Goal: Information Seeking & Learning: Learn about a topic

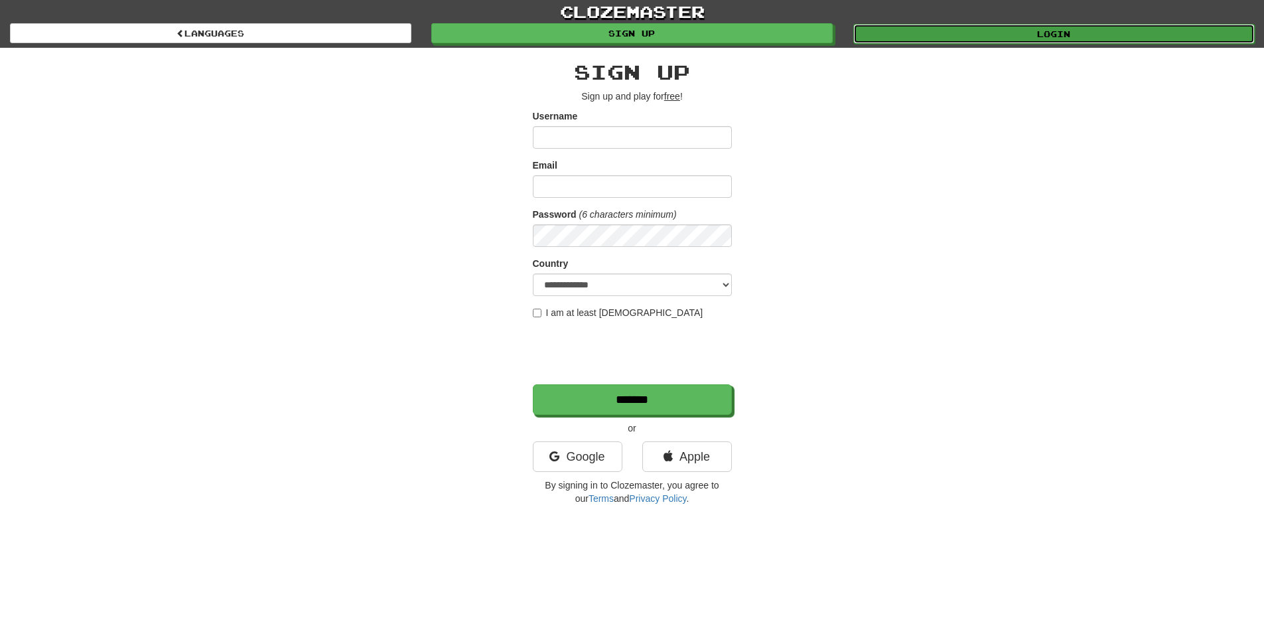
click at [962, 37] on link "Login" at bounding box center [1054, 34] width 402 height 20
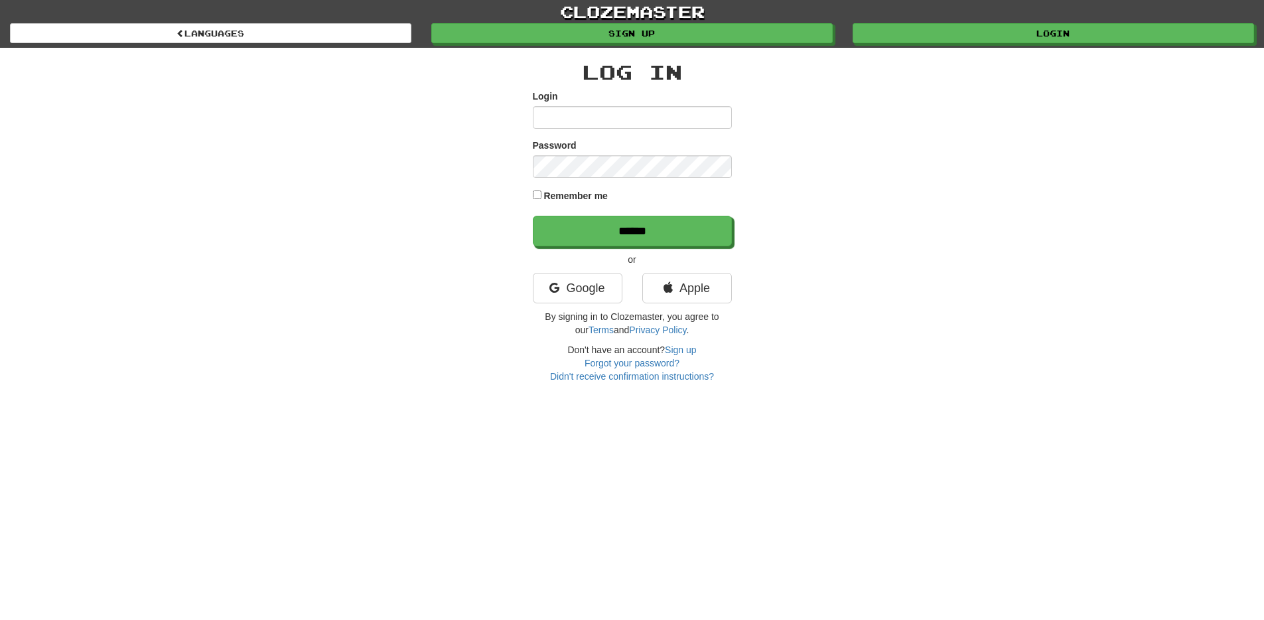
click at [156, 218] on div "clozemaster Languages Sign up Login Languages Log In Login Password Remember me…" at bounding box center [632, 191] width 1264 height 383
click at [595, 292] on link "Google" at bounding box center [578, 288] width 90 height 31
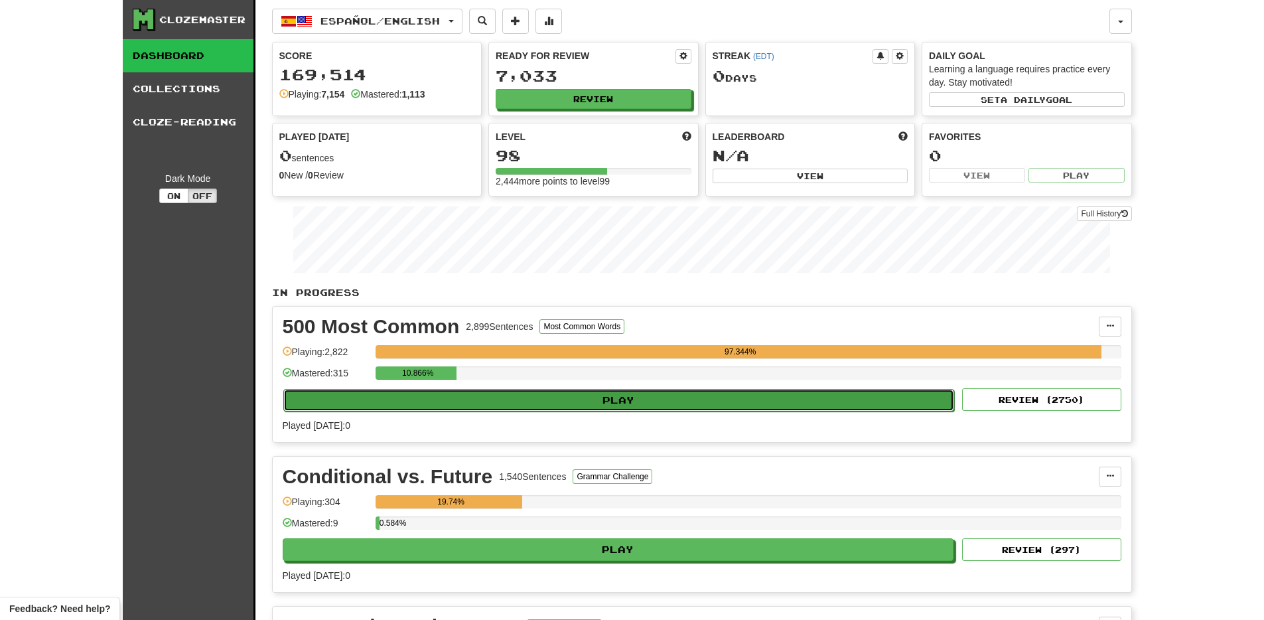
click at [474, 406] on button "Play" at bounding box center [619, 400] width 672 height 23
select select "**"
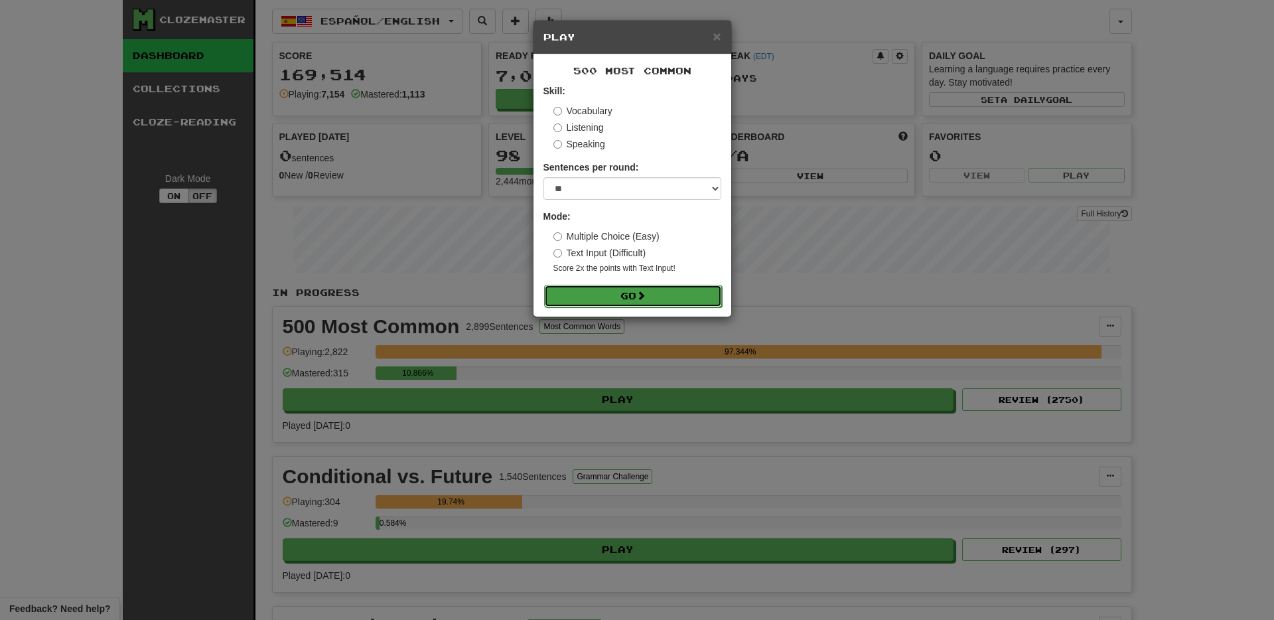
click at [673, 291] on button "Go" at bounding box center [633, 296] width 178 height 23
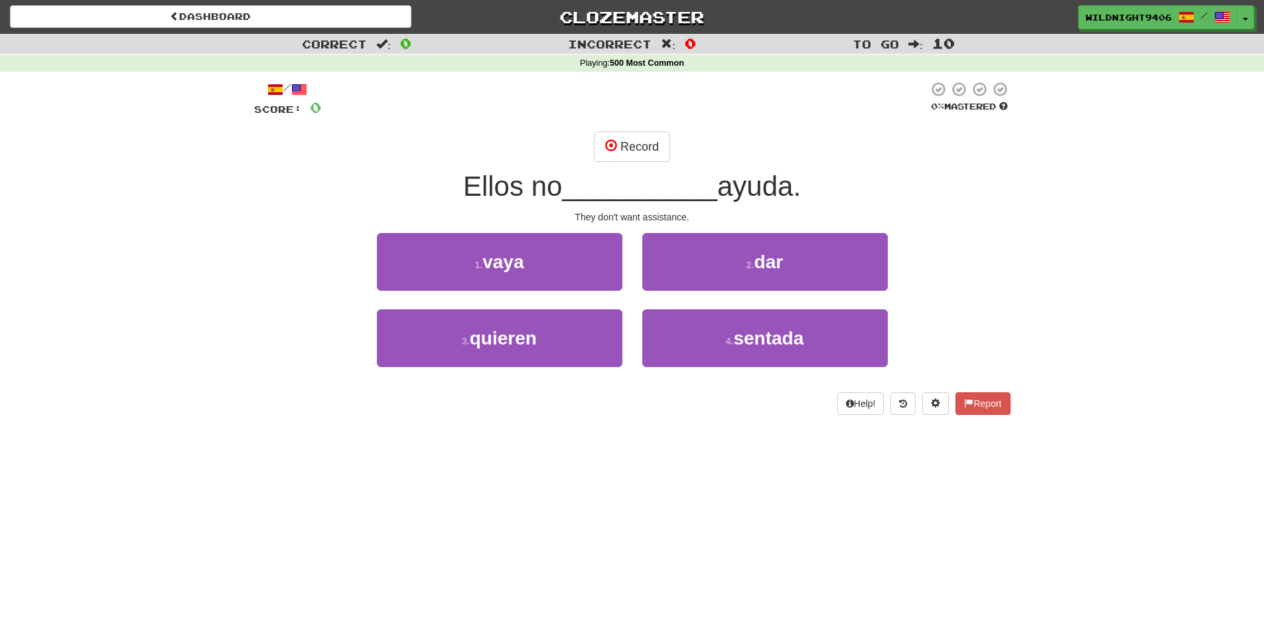
click at [430, 401] on div "Help! Report" at bounding box center [632, 403] width 757 height 23
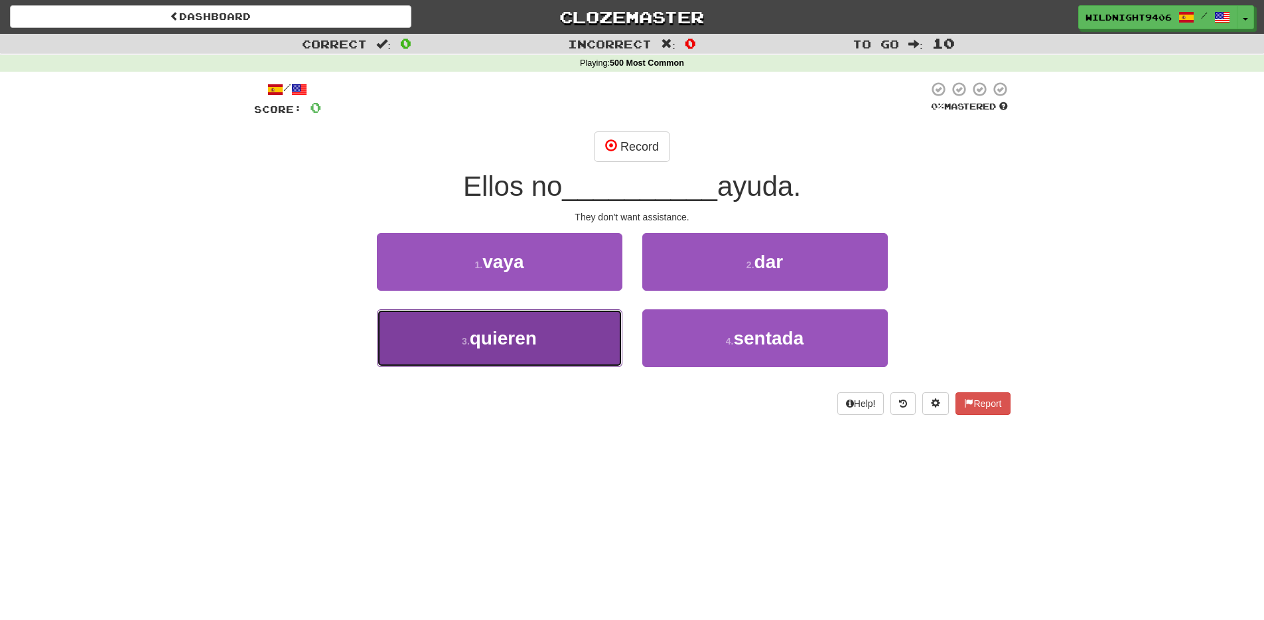
click at [471, 343] on span "quieren" at bounding box center [503, 338] width 67 height 21
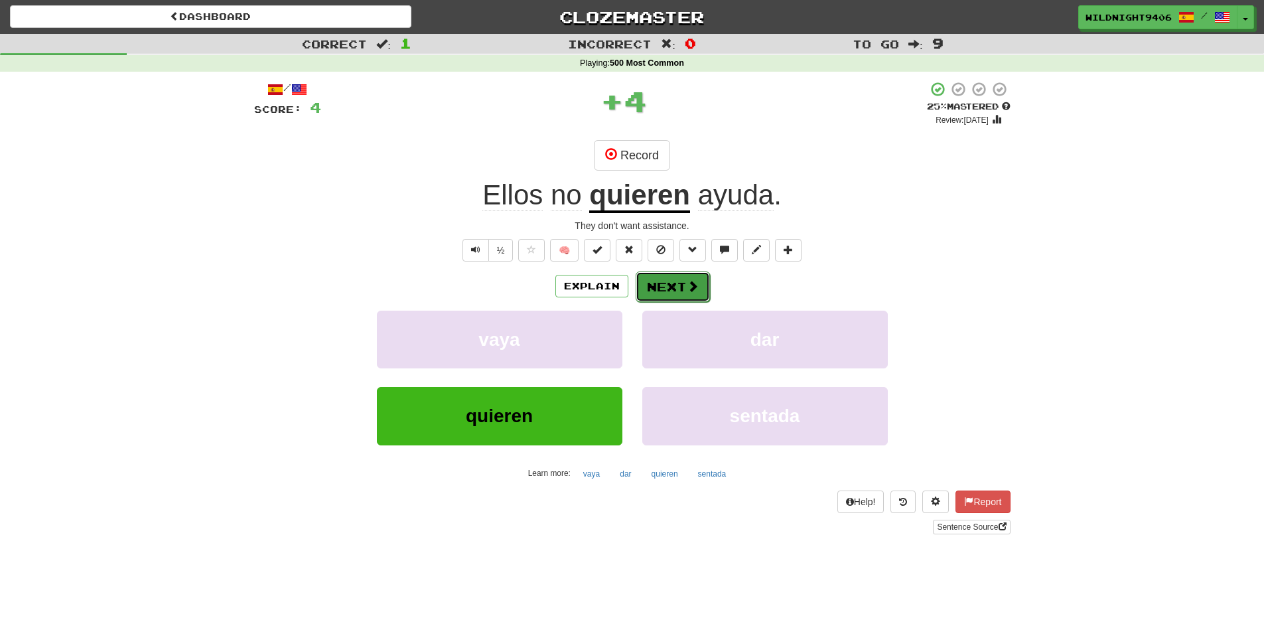
click at [691, 294] on button "Next" at bounding box center [673, 286] width 74 height 31
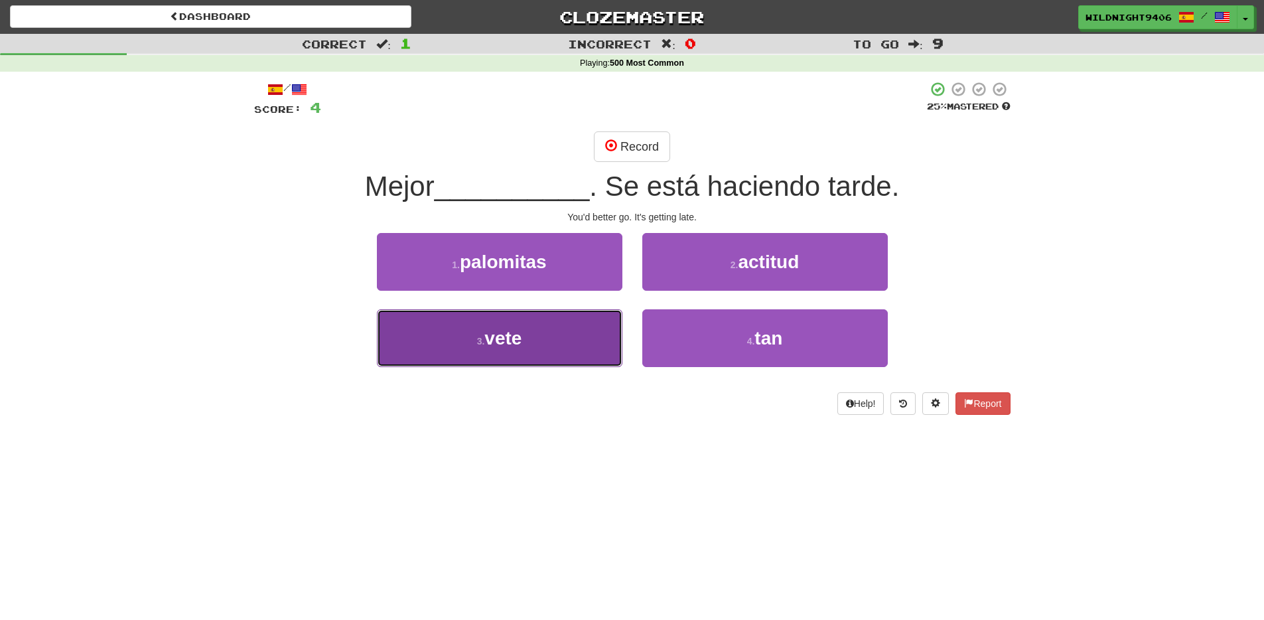
click at [571, 345] on button "3 . vete" at bounding box center [500, 338] width 246 height 58
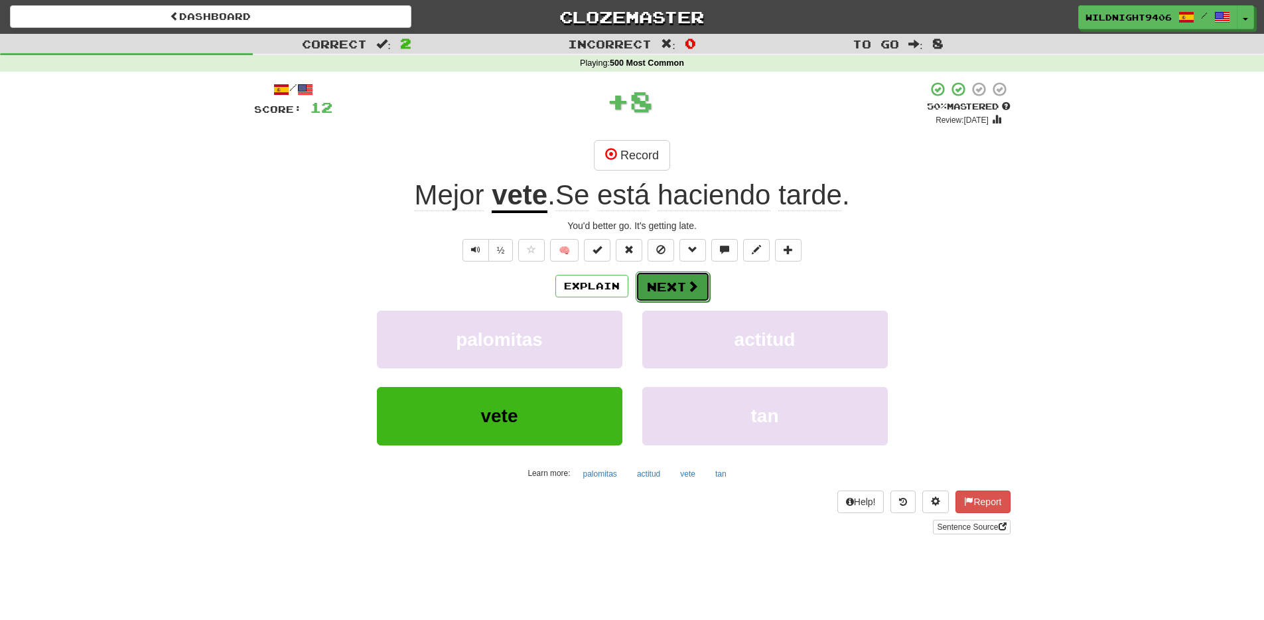
click at [662, 287] on button "Next" at bounding box center [673, 286] width 74 height 31
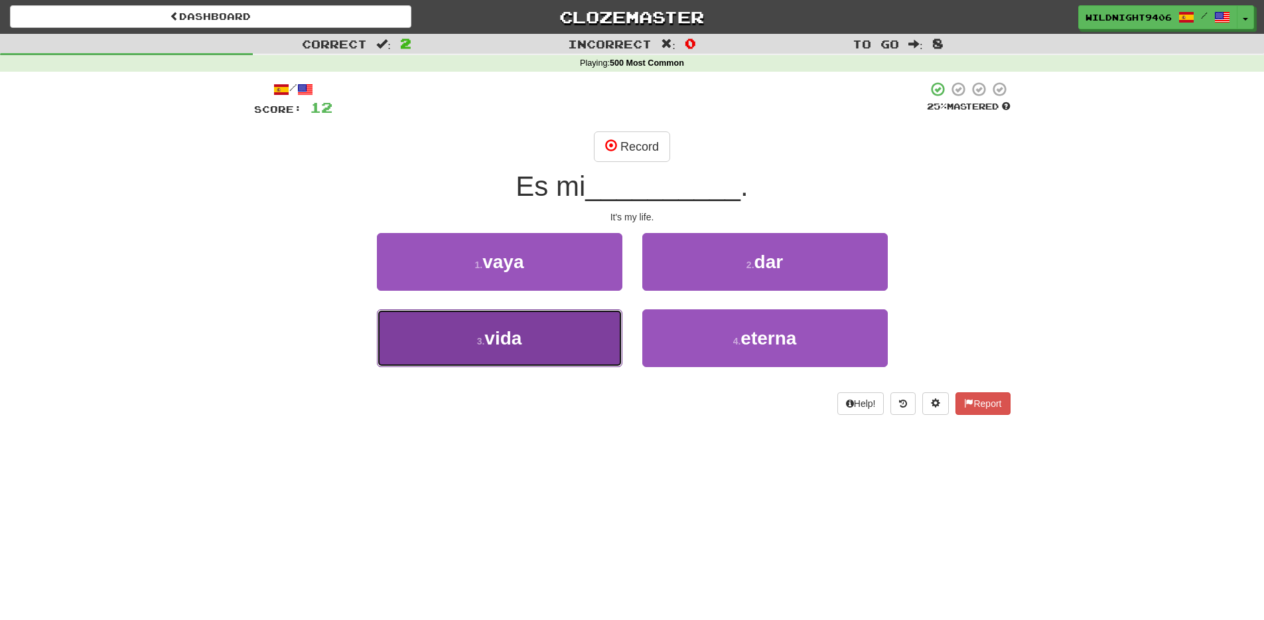
click at [514, 329] on span "vida" at bounding box center [502, 338] width 37 height 21
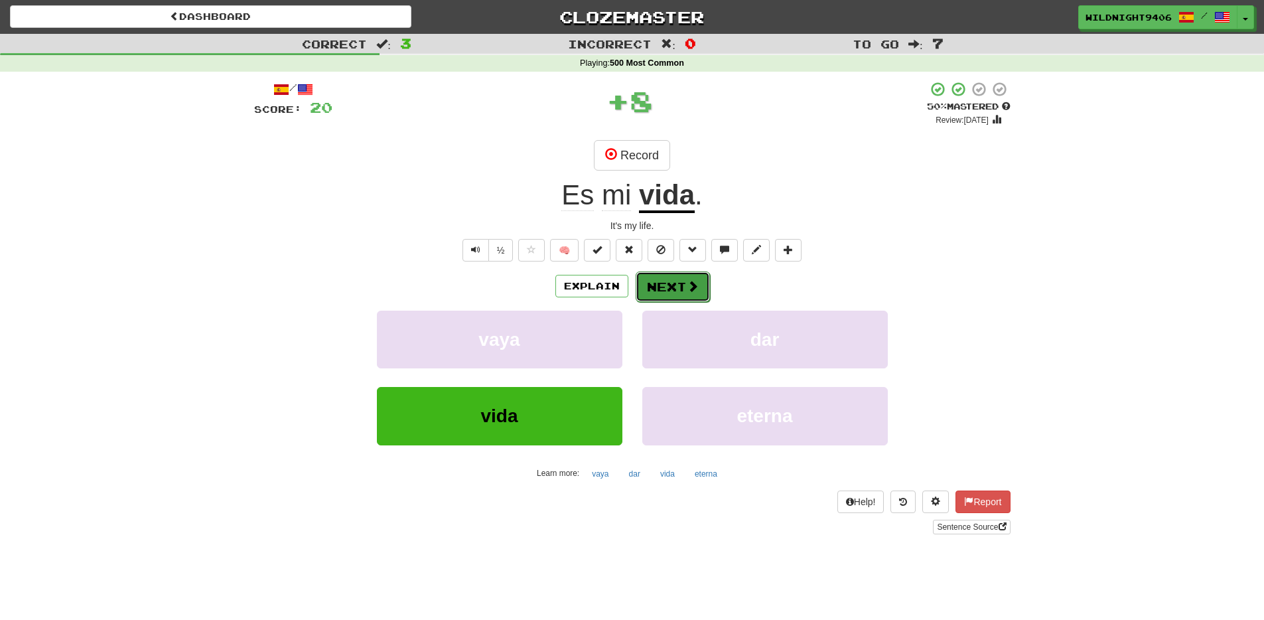
click at [672, 293] on button "Next" at bounding box center [673, 286] width 74 height 31
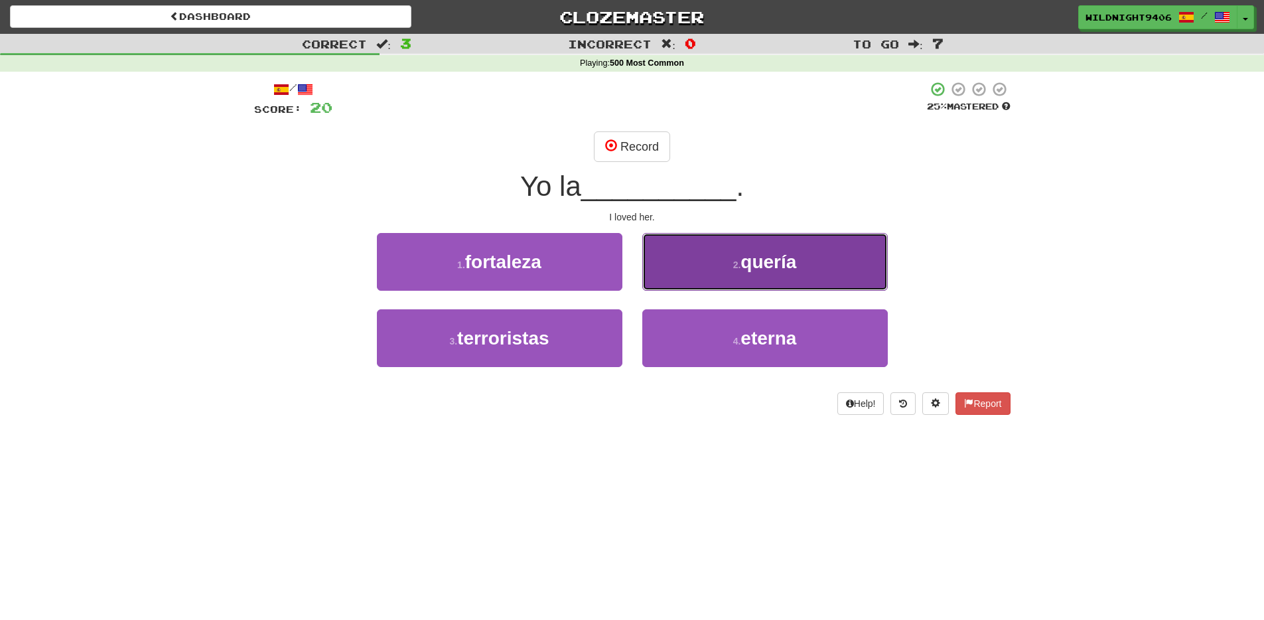
click at [751, 284] on button "2 . quería" at bounding box center [765, 262] width 246 height 58
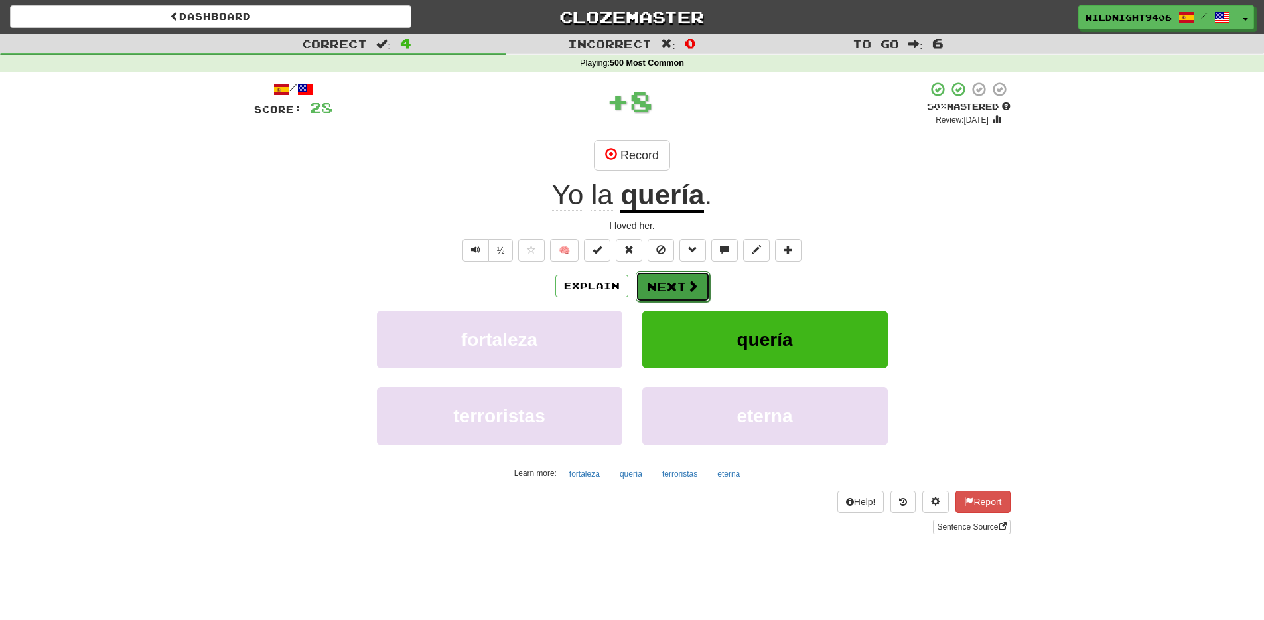
click at [688, 283] on span at bounding box center [693, 286] width 12 height 12
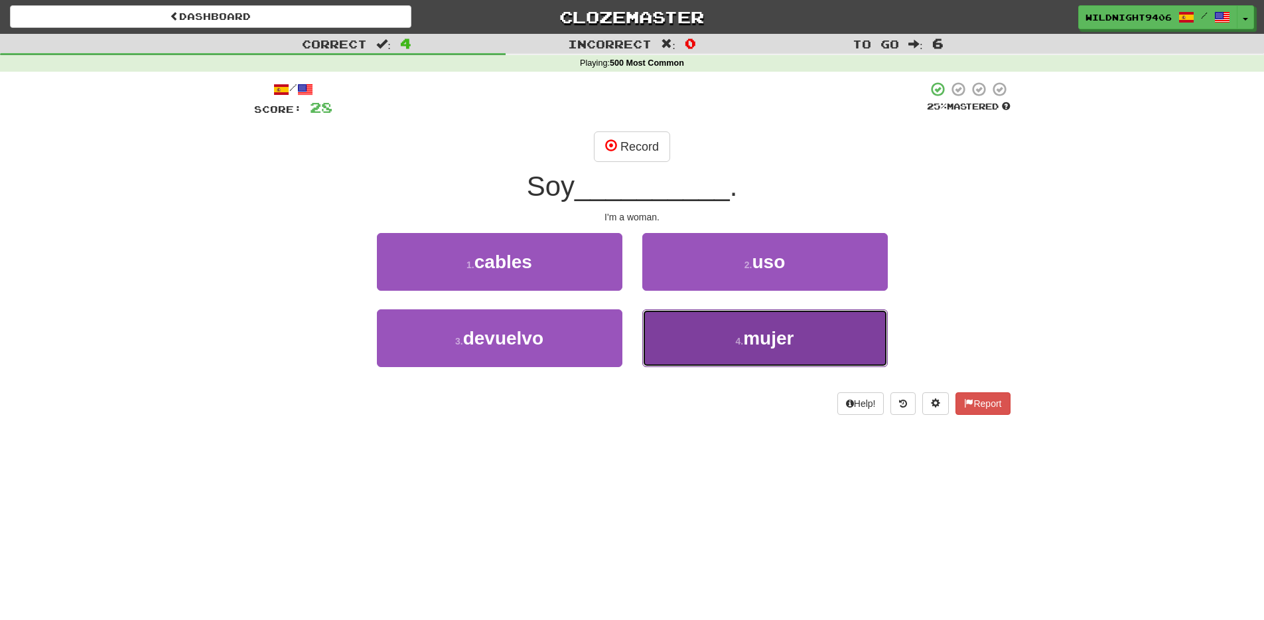
click at [698, 323] on button "4 . mujer" at bounding box center [765, 338] width 246 height 58
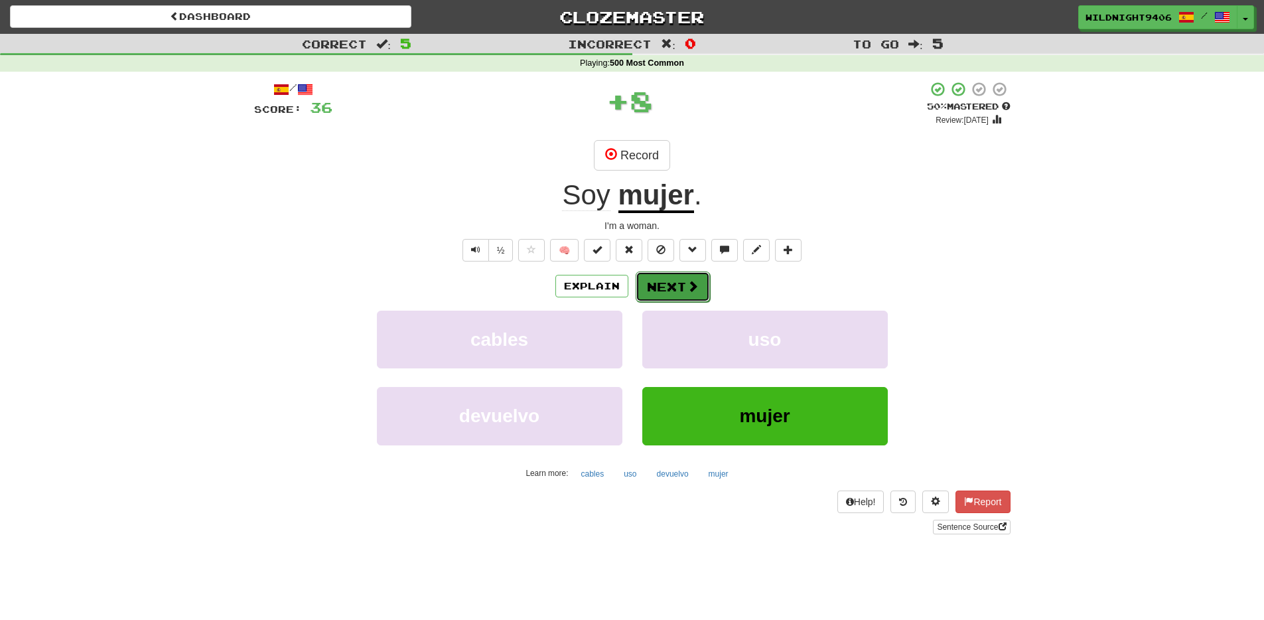
click at [673, 287] on button "Next" at bounding box center [673, 286] width 74 height 31
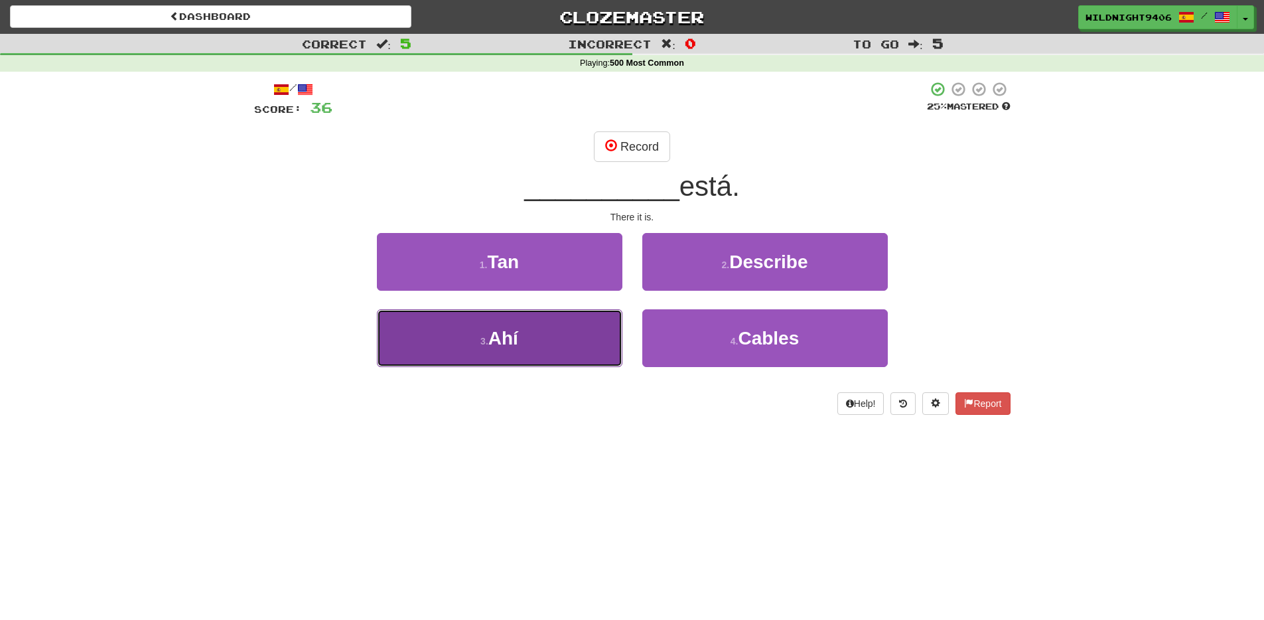
click at [567, 330] on button "3 . Ahí" at bounding box center [500, 338] width 246 height 58
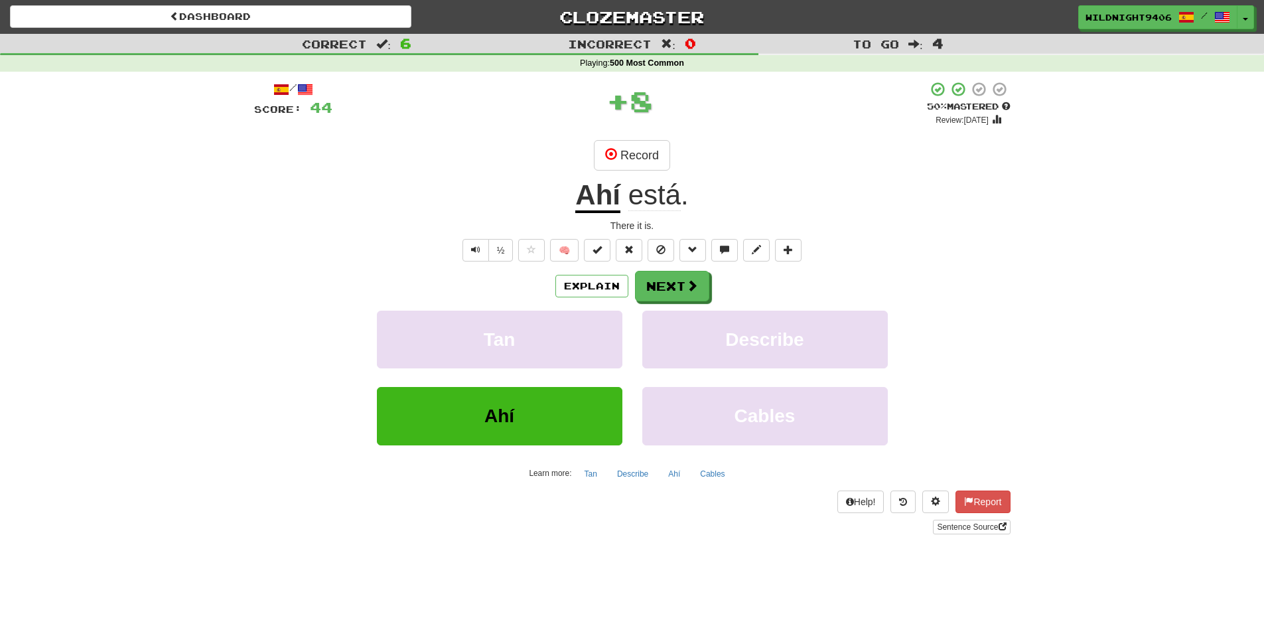
click at [632, 289] on div "Explain Next" at bounding box center [632, 286] width 757 height 31
click at [648, 287] on button "Next" at bounding box center [673, 286] width 74 height 31
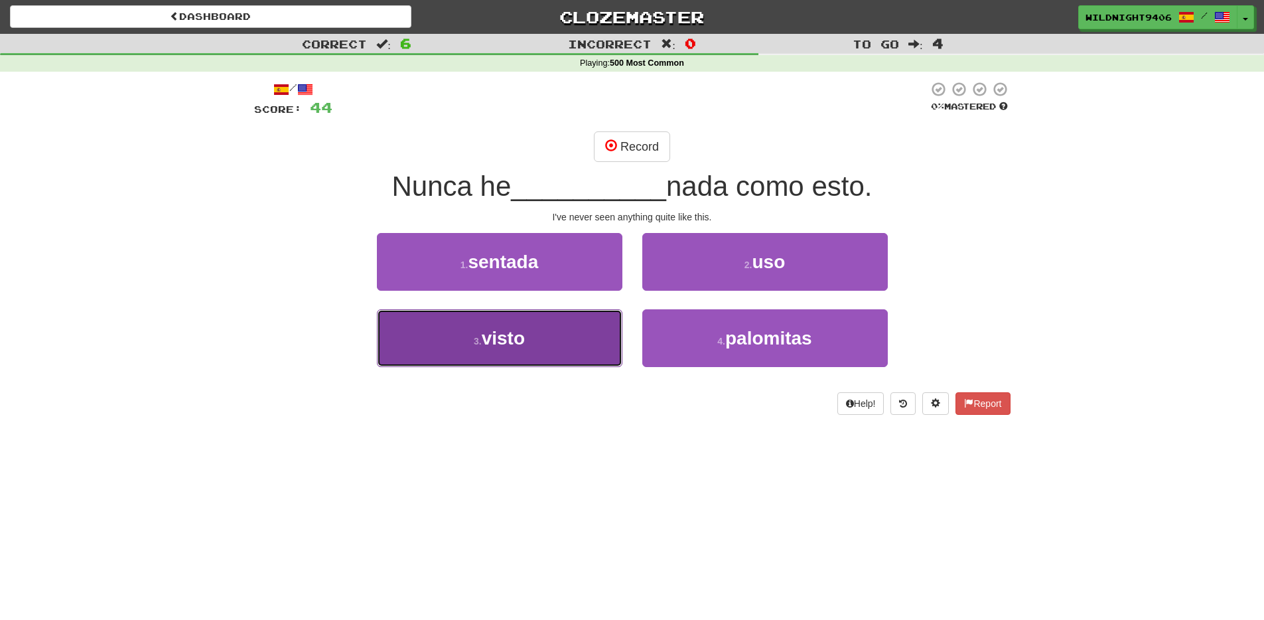
click at [566, 329] on button "3 . visto" at bounding box center [500, 338] width 246 height 58
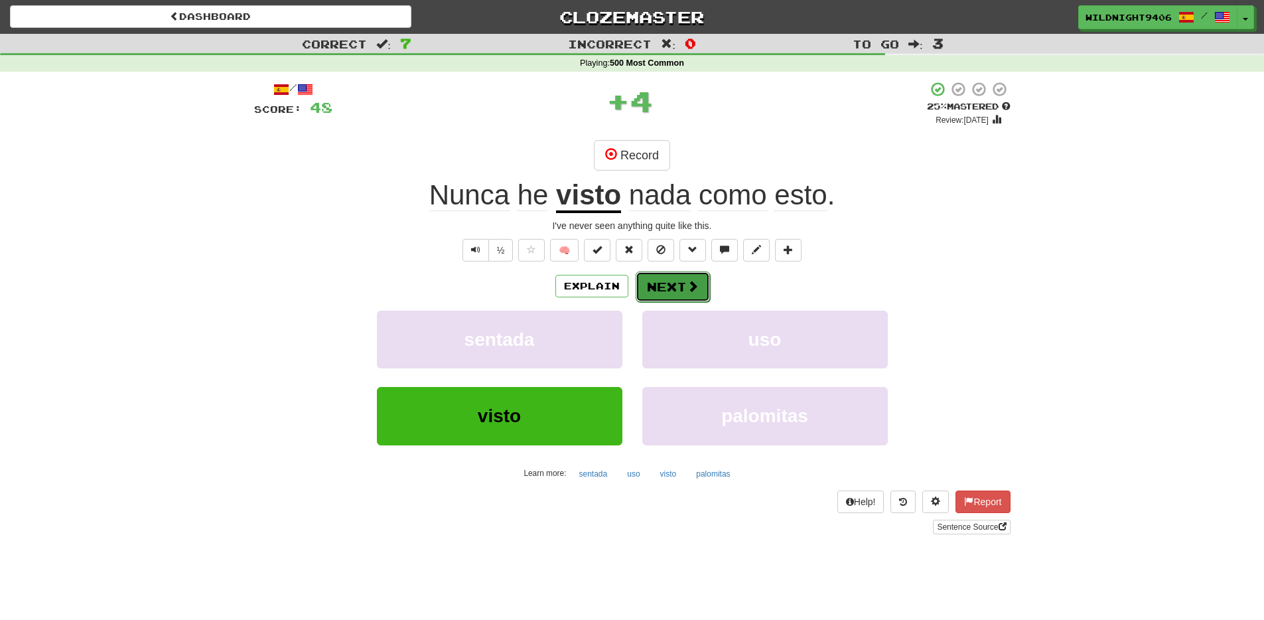
click at [652, 294] on button "Next" at bounding box center [673, 286] width 74 height 31
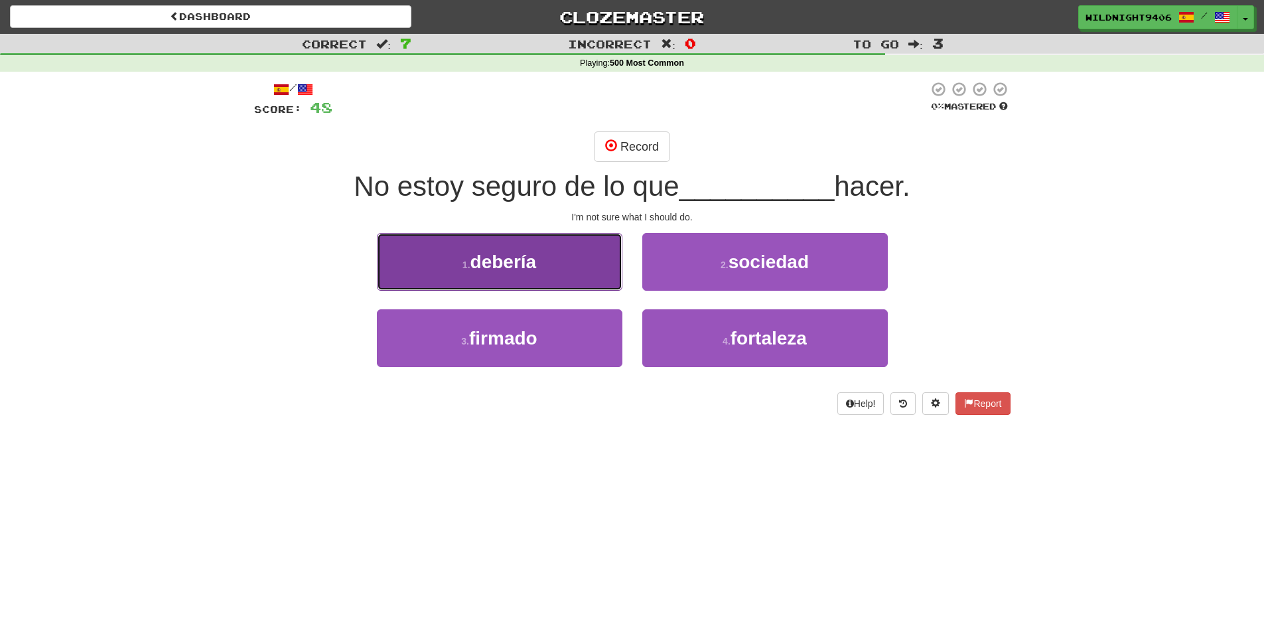
click at [513, 287] on button "1 . debería" at bounding box center [500, 262] width 246 height 58
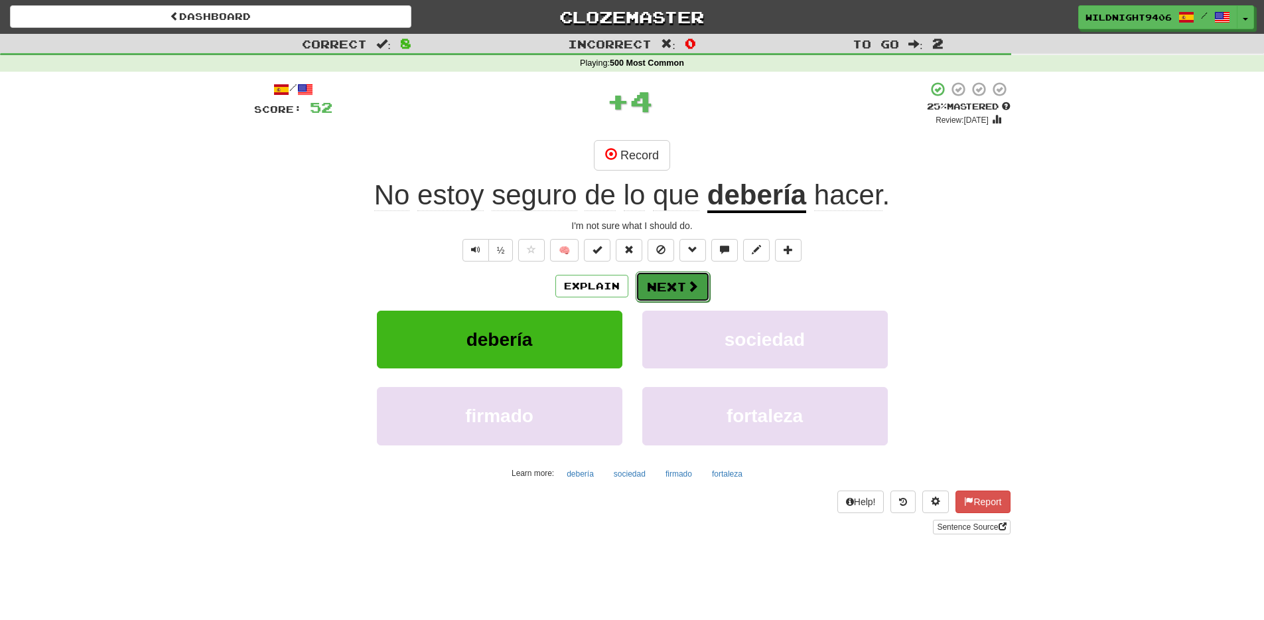
click at [690, 280] on span at bounding box center [693, 286] width 12 height 12
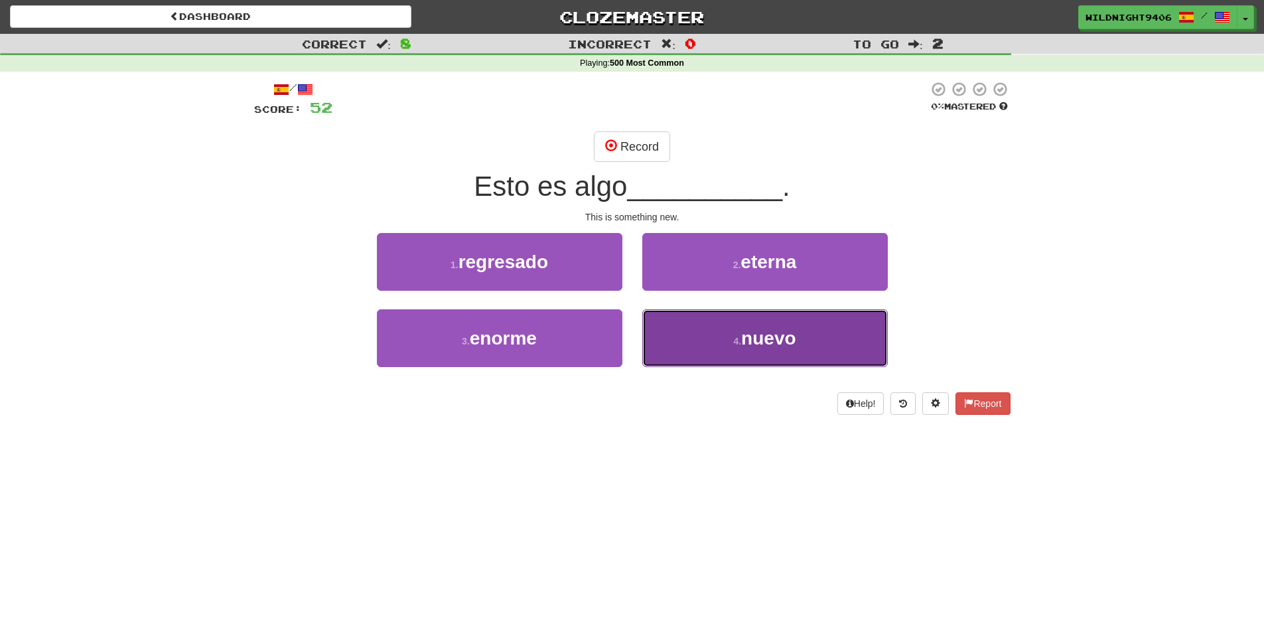
click at [712, 344] on button "4 . nuevo" at bounding box center [765, 338] width 246 height 58
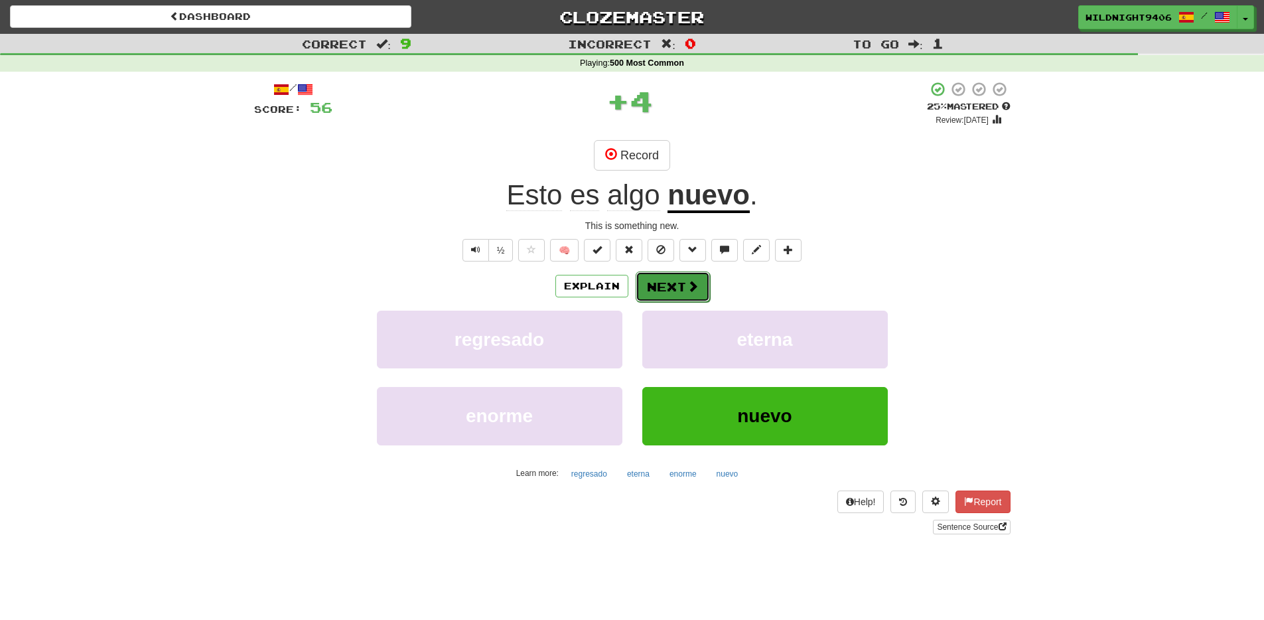
click at [678, 299] on button "Next" at bounding box center [673, 286] width 74 height 31
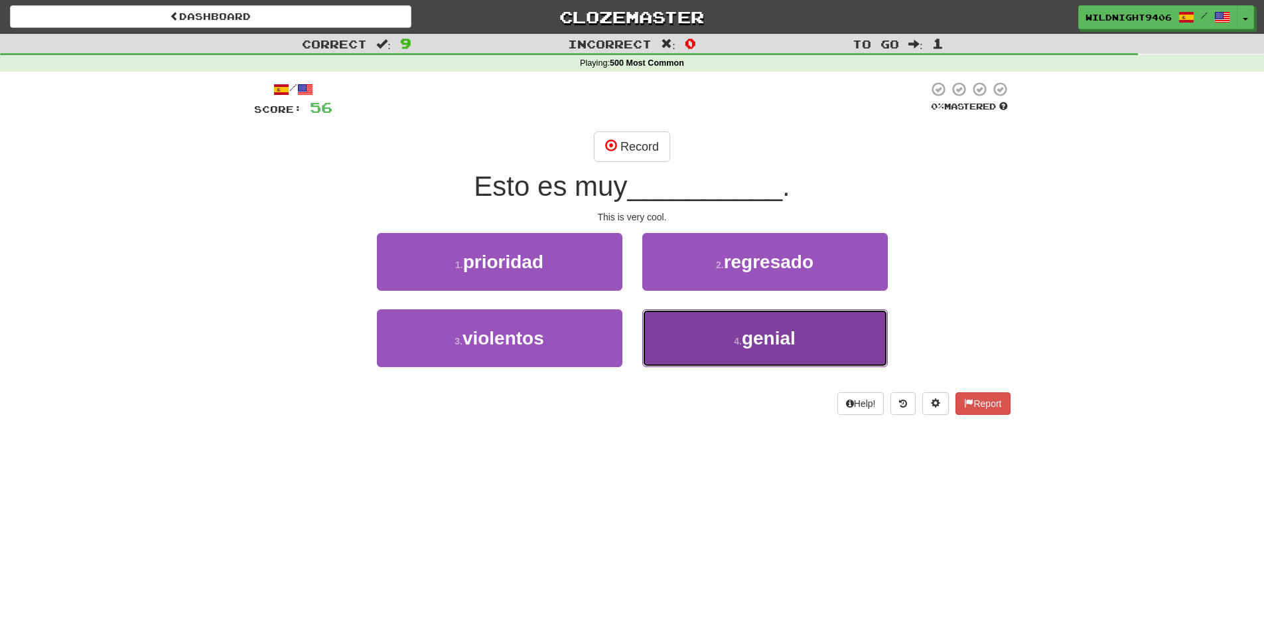
click at [692, 360] on button "4 . genial" at bounding box center [765, 338] width 246 height 58
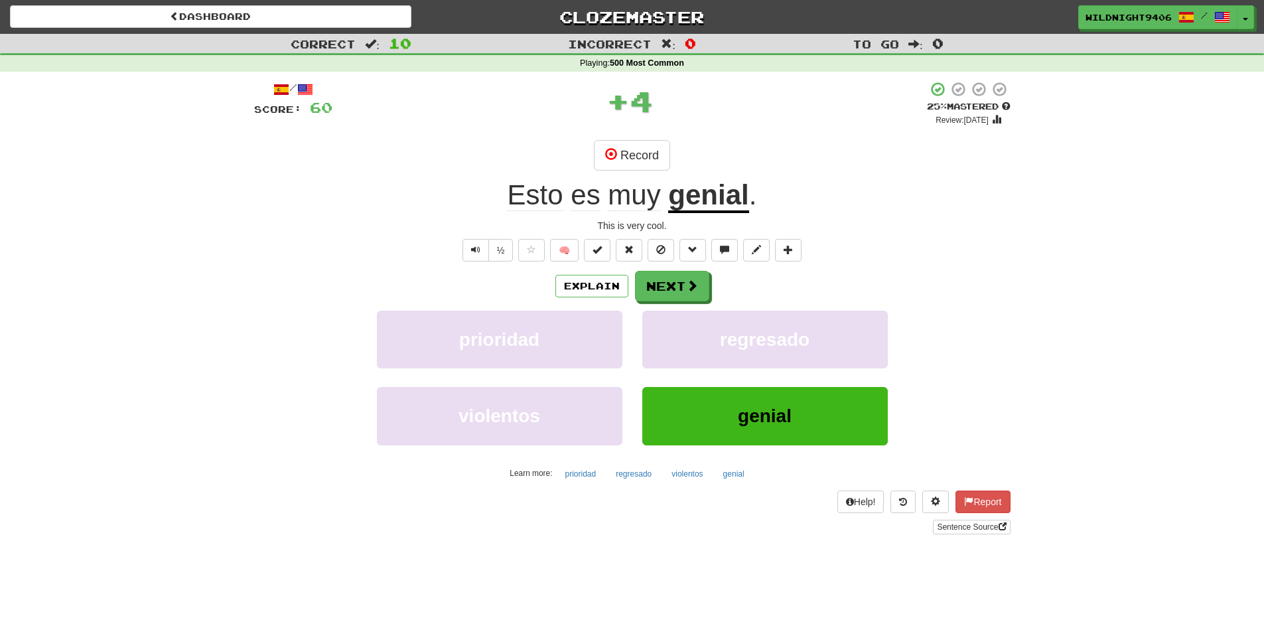
click at [699, 305] on div "Explain Next prioridad regresado violentos genial Learn more: prioridad regresa…" at bounding box center [632, 377] width 757 height 213
click at [694, 296] on button "Next" at bounding box center [673, 286] width 74 height 31
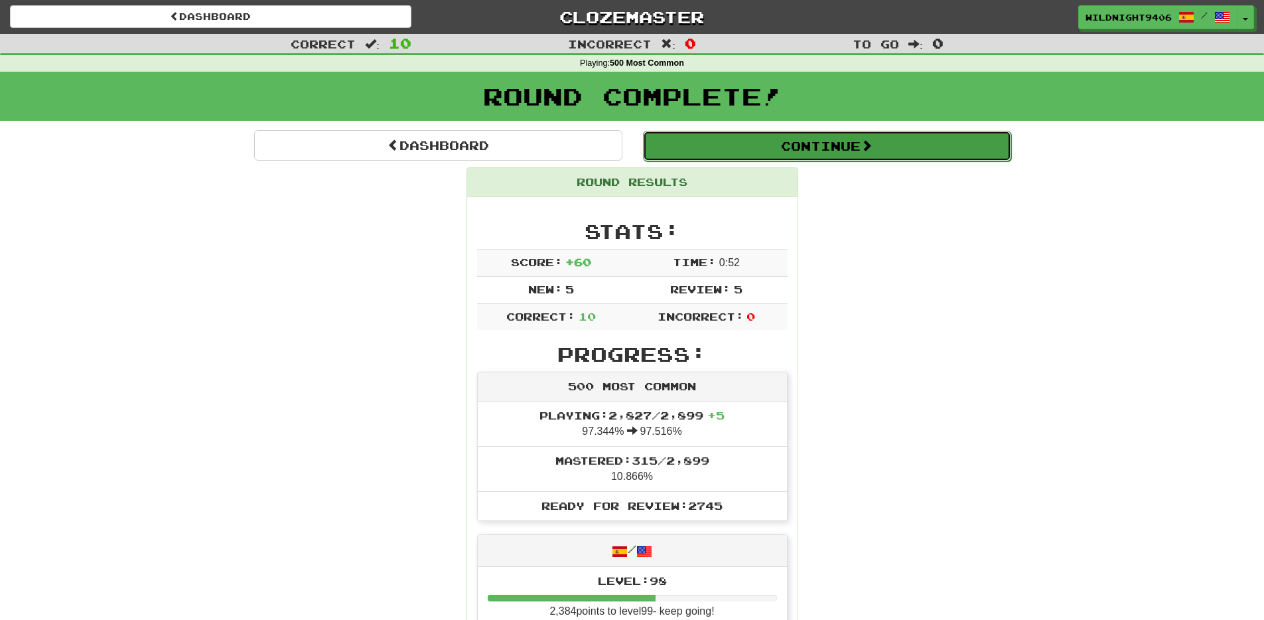
click at [935, 153] on button "Continue" at bounding box center [827, 146] width 368 height 31
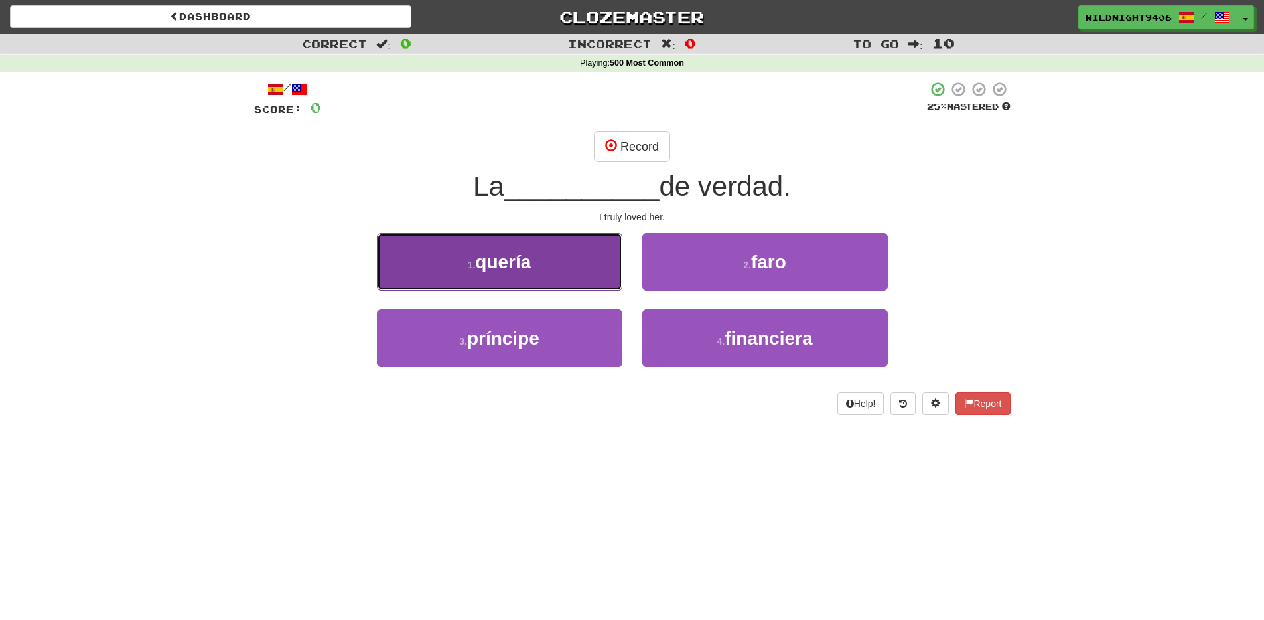
click at [449, 268] on button "1 . quería" at bounding box center [500, 262] width 246 height 58
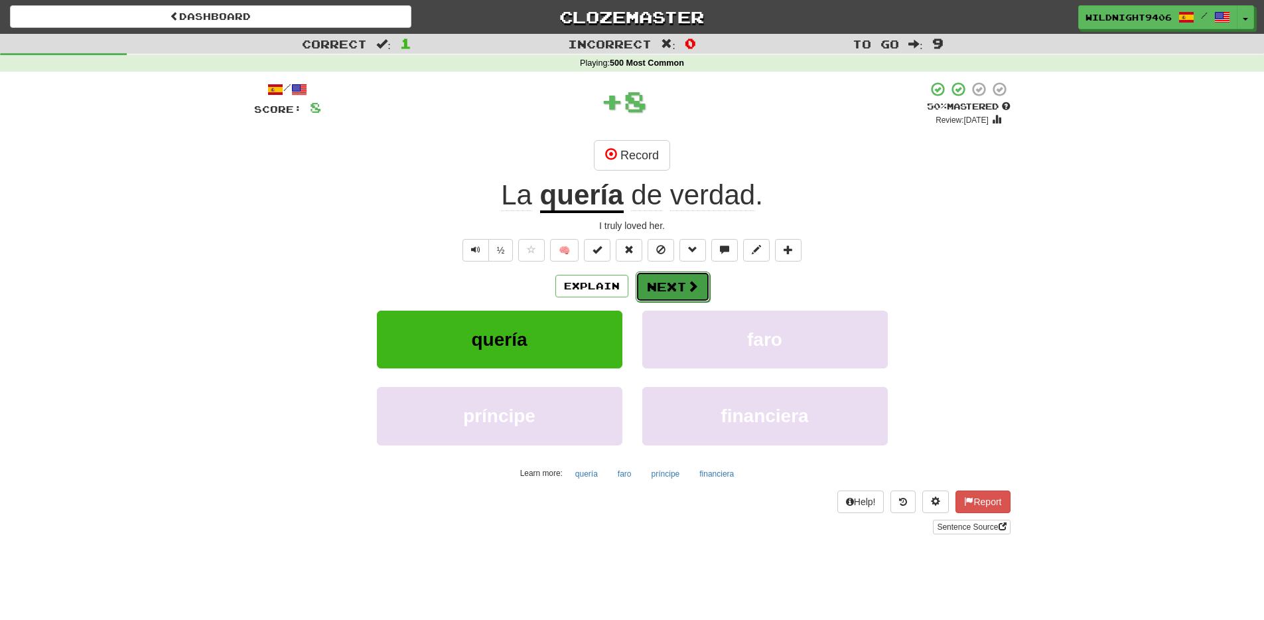
click at [669, 289] on button "Next" at bounding box center [673, 286] width 74 height 31
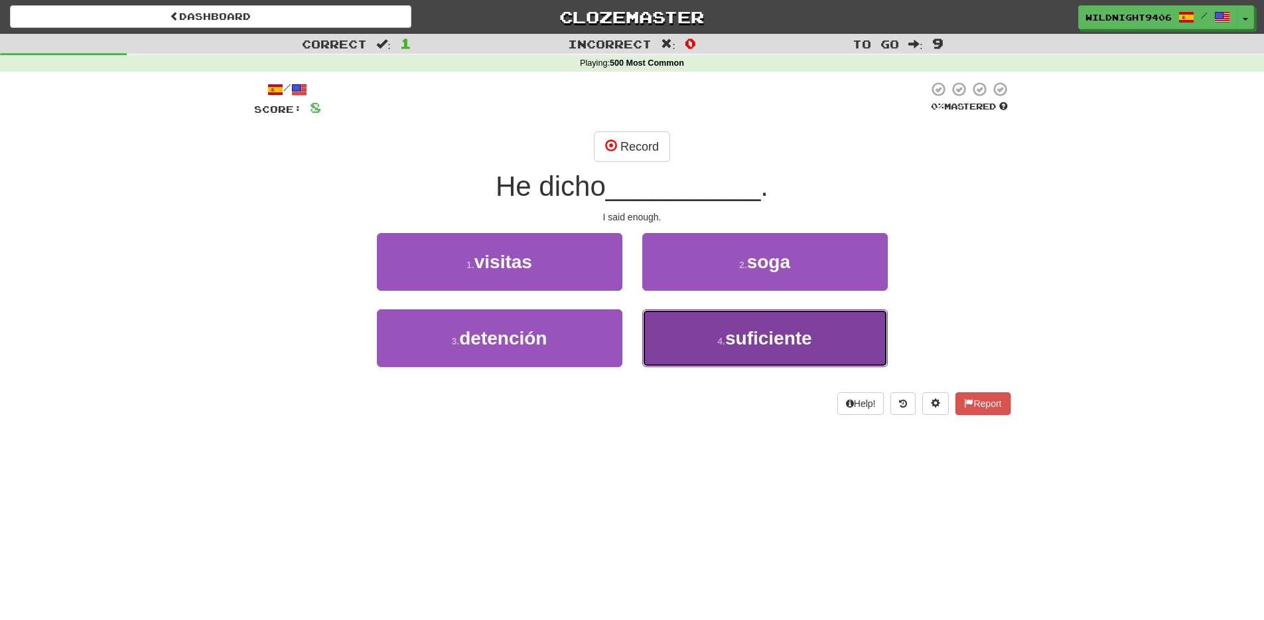
click at [682, 329] on button "4 . suficiente" at bounding box center [765, 338] width 246 height 58
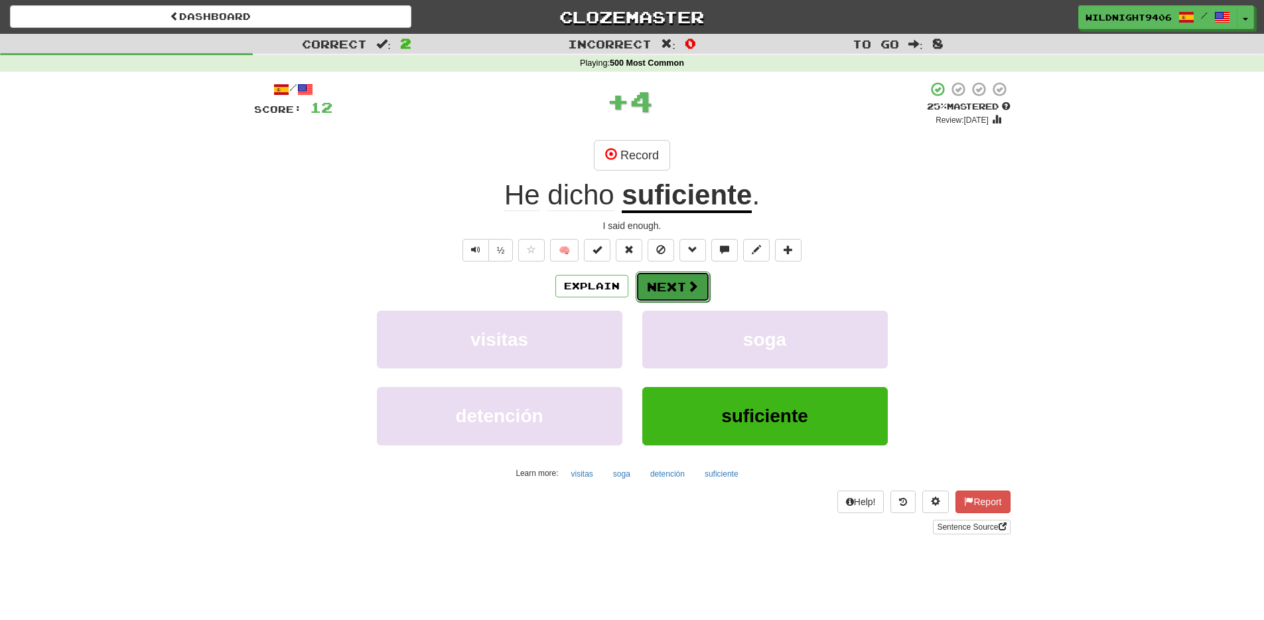
click at [672, 291] on button "Next" at bounding box center [673, 286] width 74 height 31
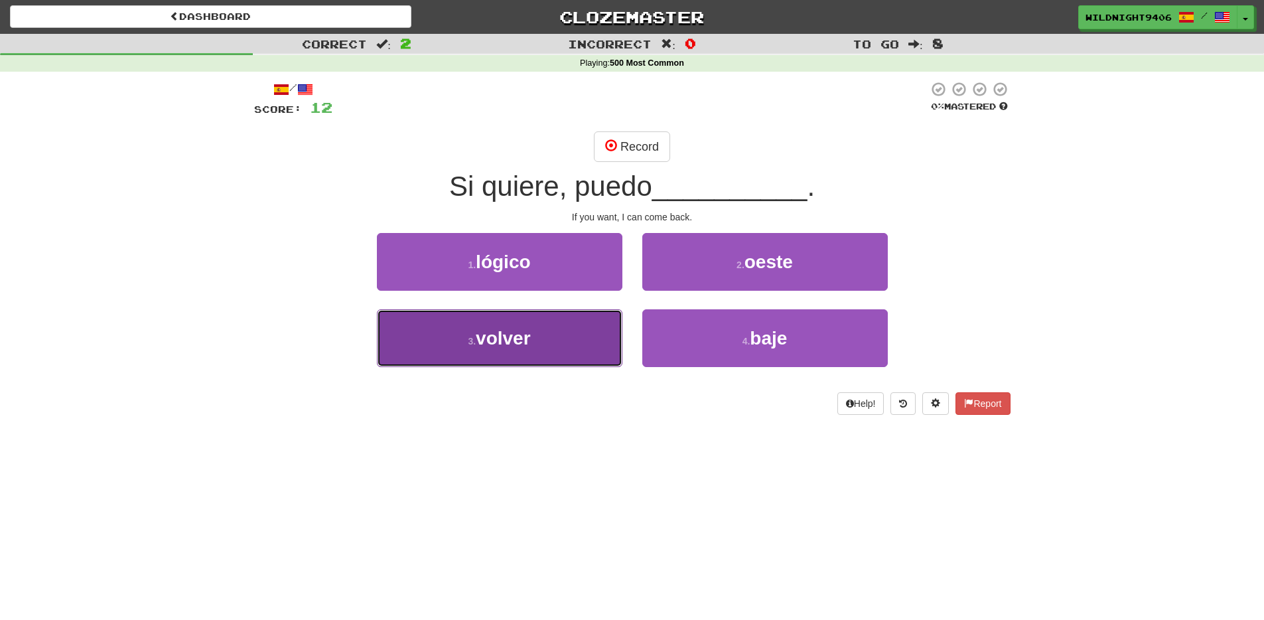
click at [535, 355] on button "3 . volver" at bounding box center [500, 338] width 246 height 58
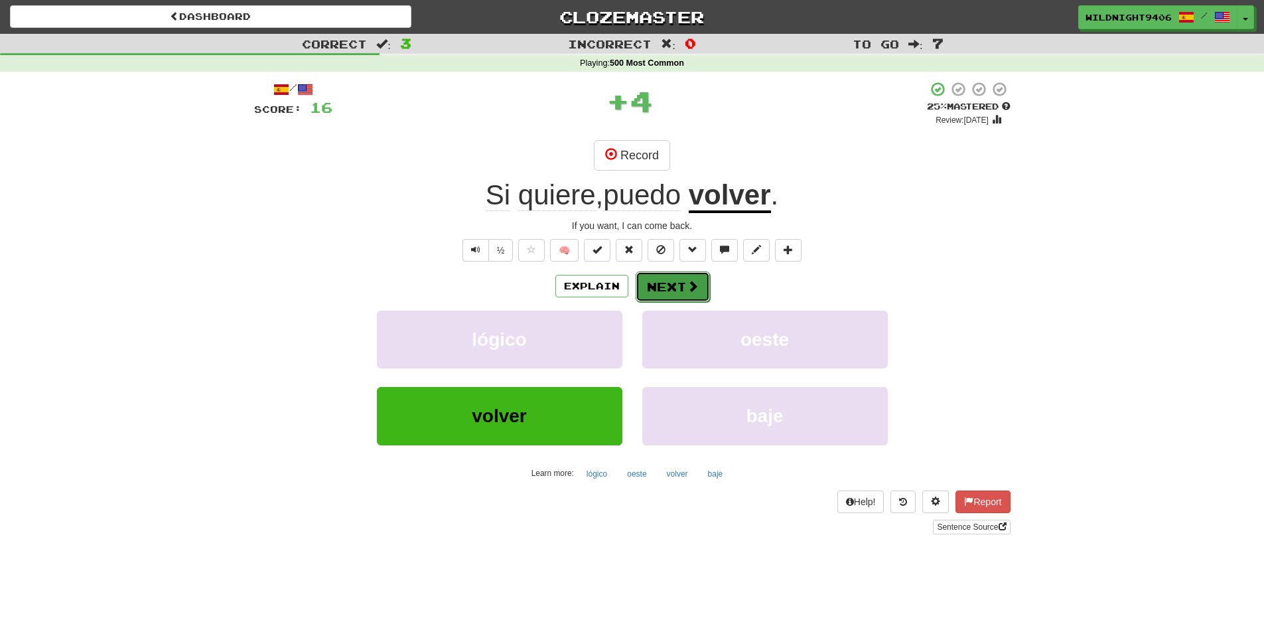
click at [675, 292] on button "Next" at bounding box center [673, 286] width 74 height 31
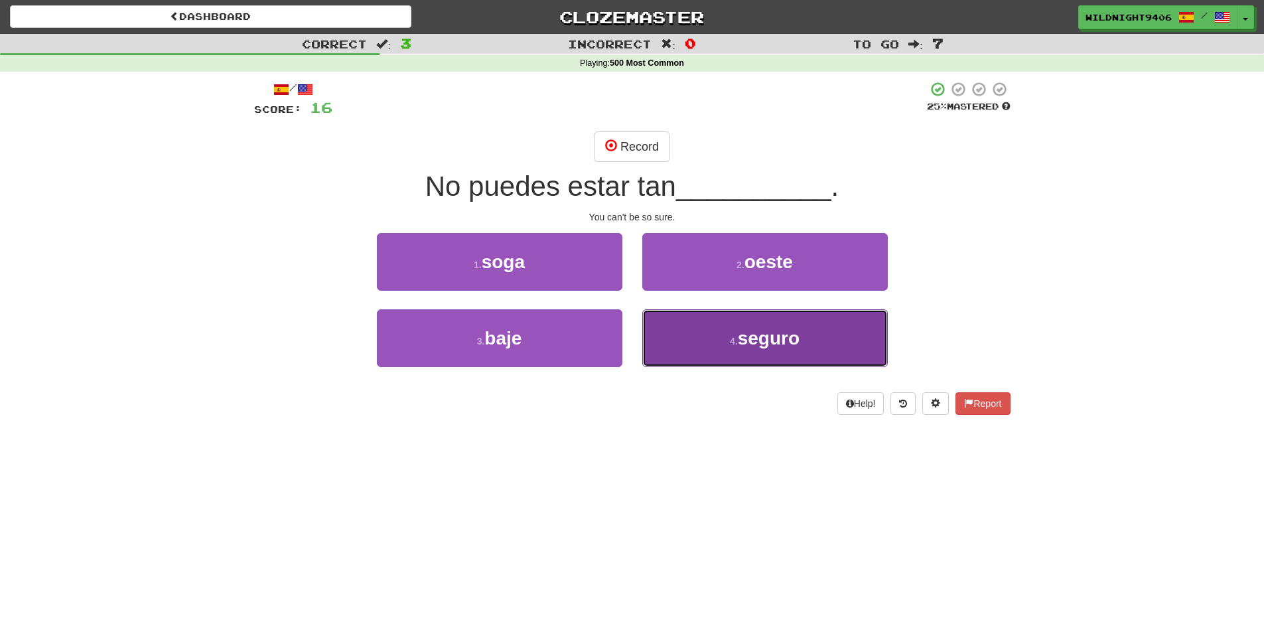
click at [720, 362] on button "4 . seguro" at bounding box center [765, 338] width 246 height 58
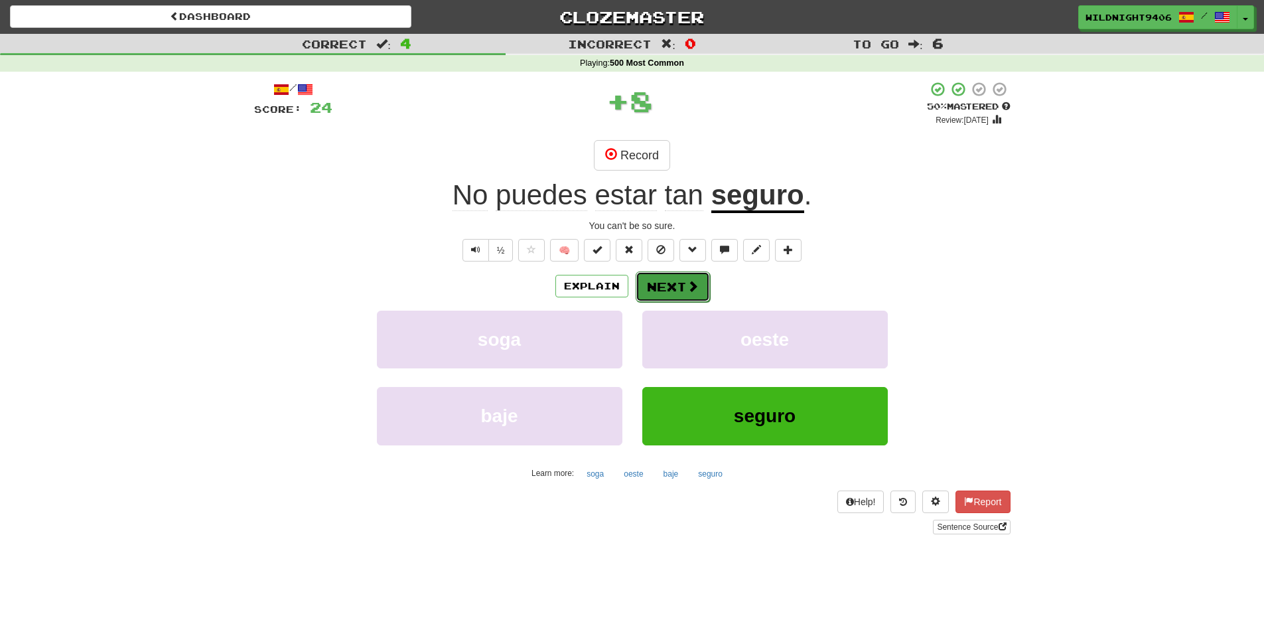
click at [642, 279] on button "Next" at bounding box center [673, 286] width 74 height 31
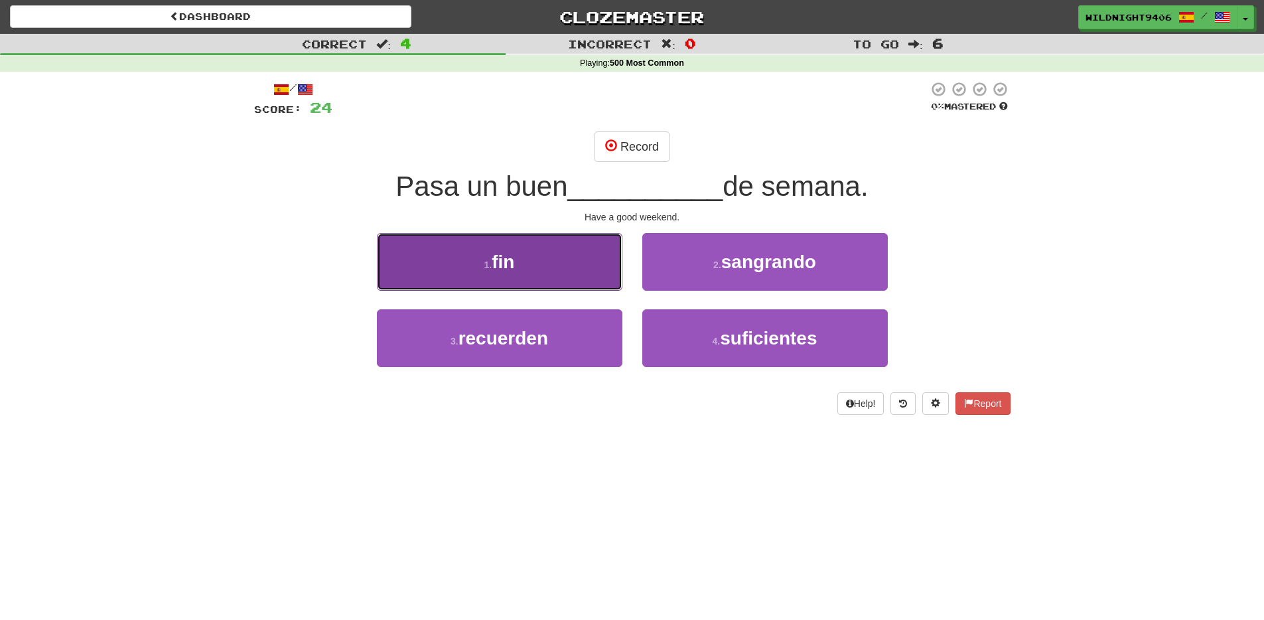
click at [547, 267] on button "1 . fin" at bounding box center [500, 262] width 246 height 58
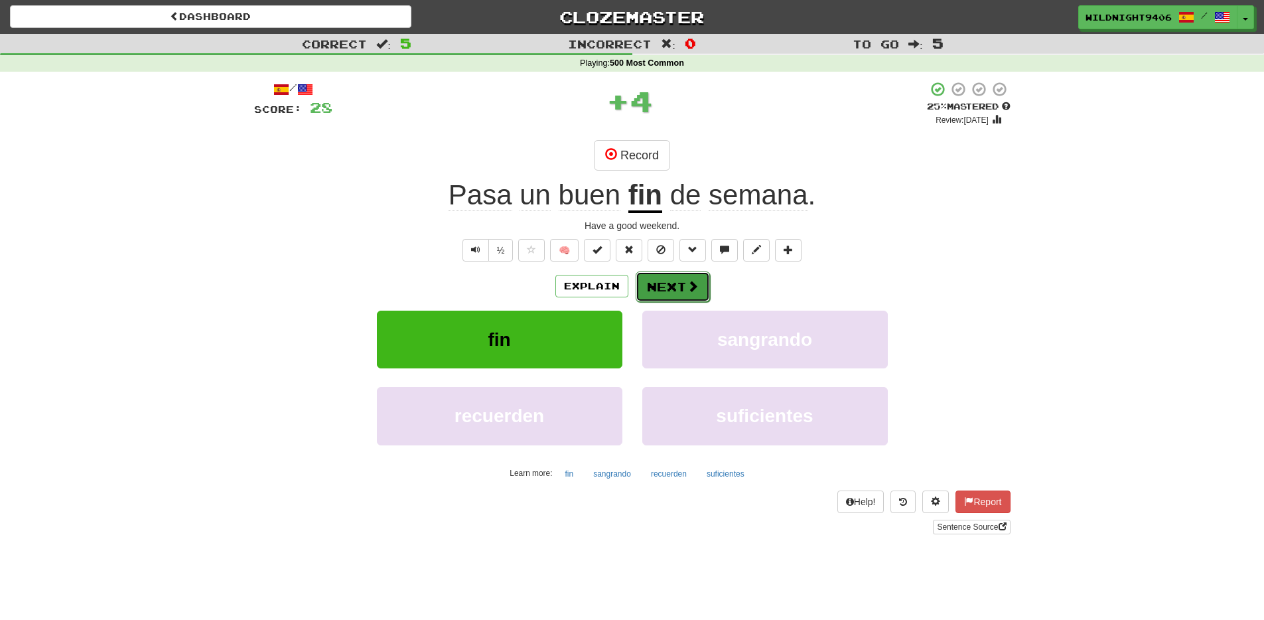
click at [656, 277] on button "Next" at bounding box center [673, 286] width 74 height 31
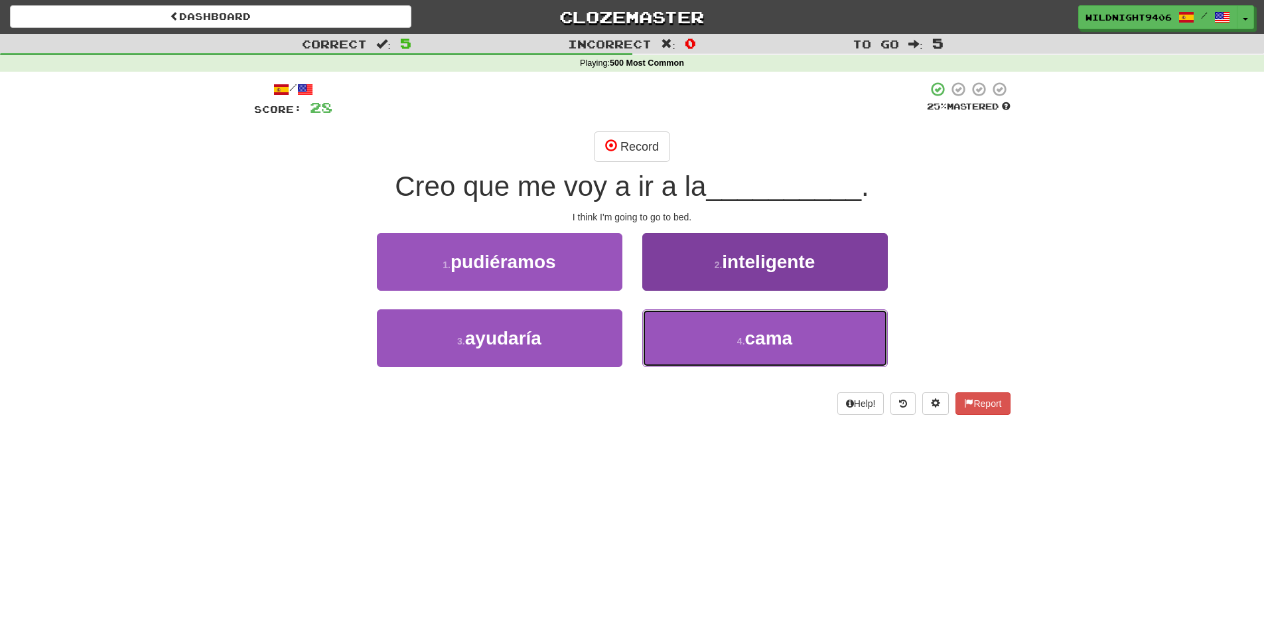
click at [692, 349] on button "4 . cama" at bounding box center [765, 338] width 246 height 58
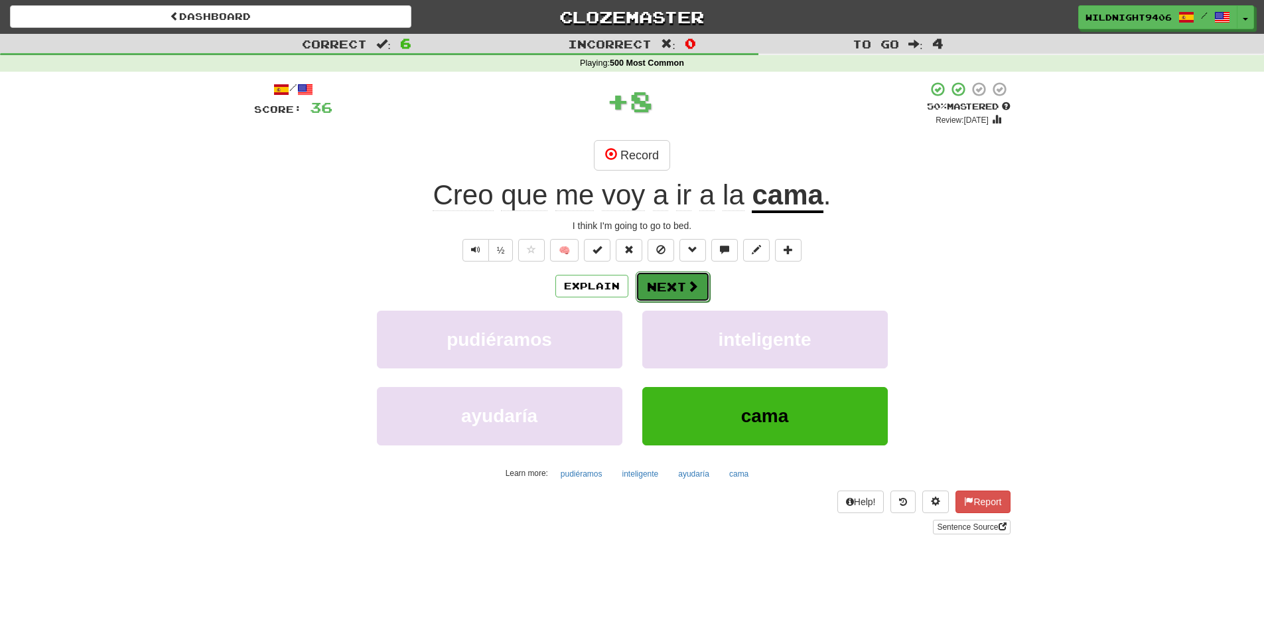
click at [668, 277] on button "Next" at bounding box center [673, 286] width 74 height 31
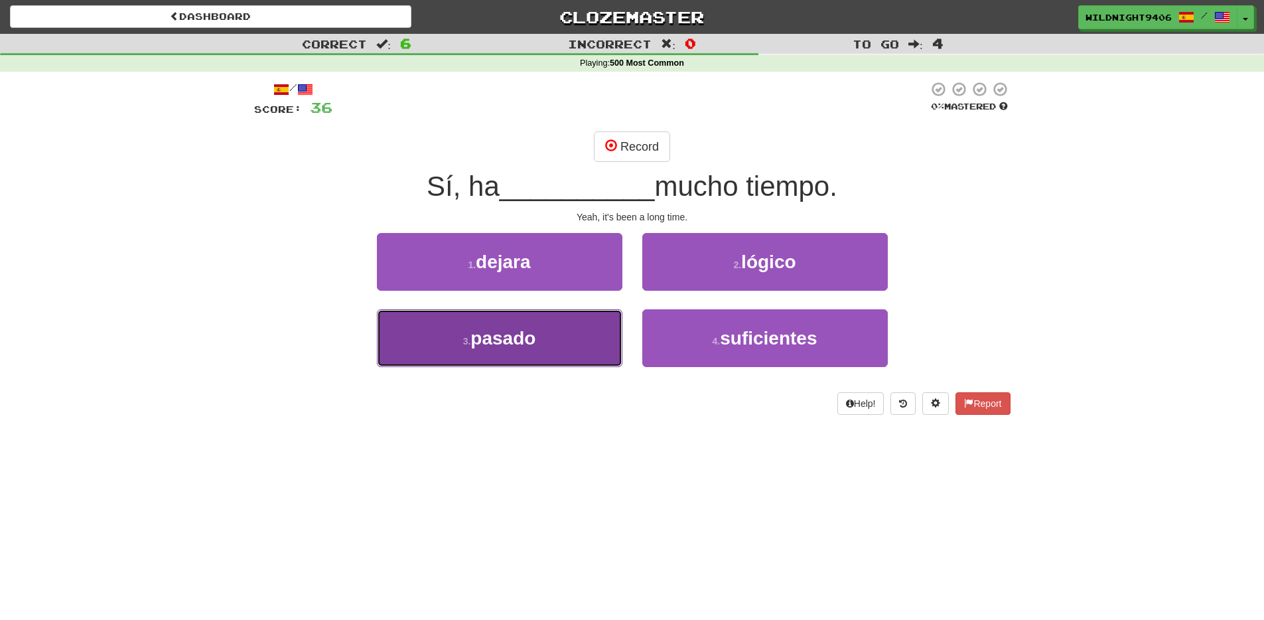
click at [550, 351] on button "3 . pasado" at bounding box center [500, 338] width 246 height 58
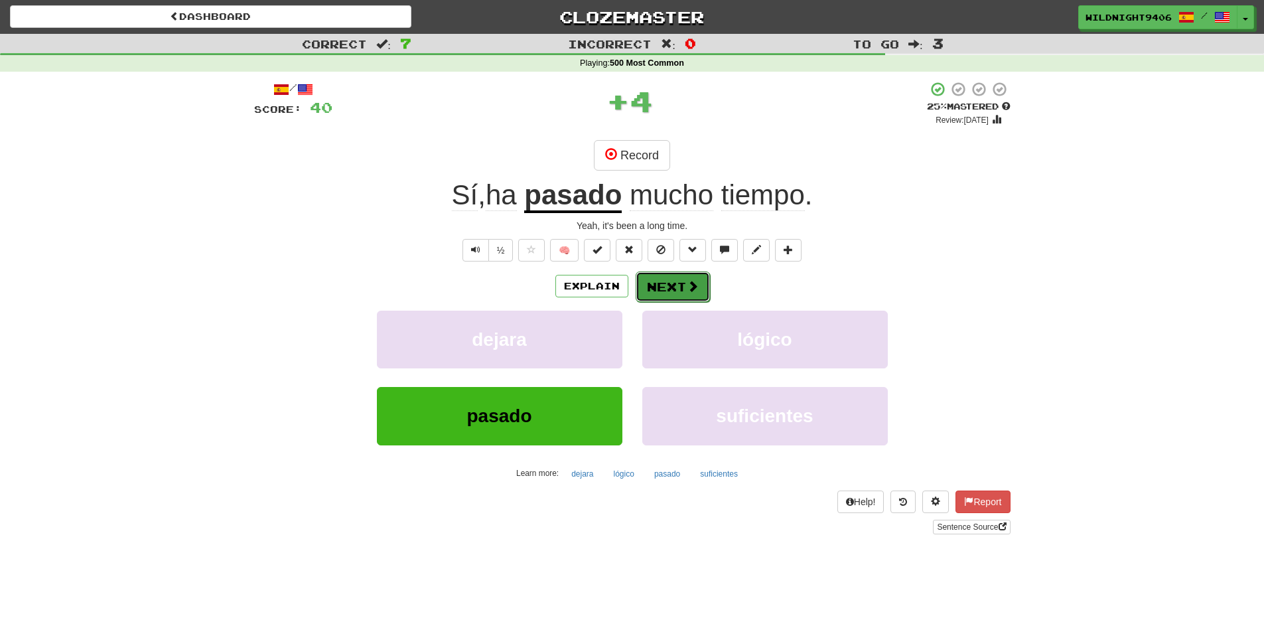
click at [654, 290] on button "Next" at bounding box center [673, 286] width 74 height 31
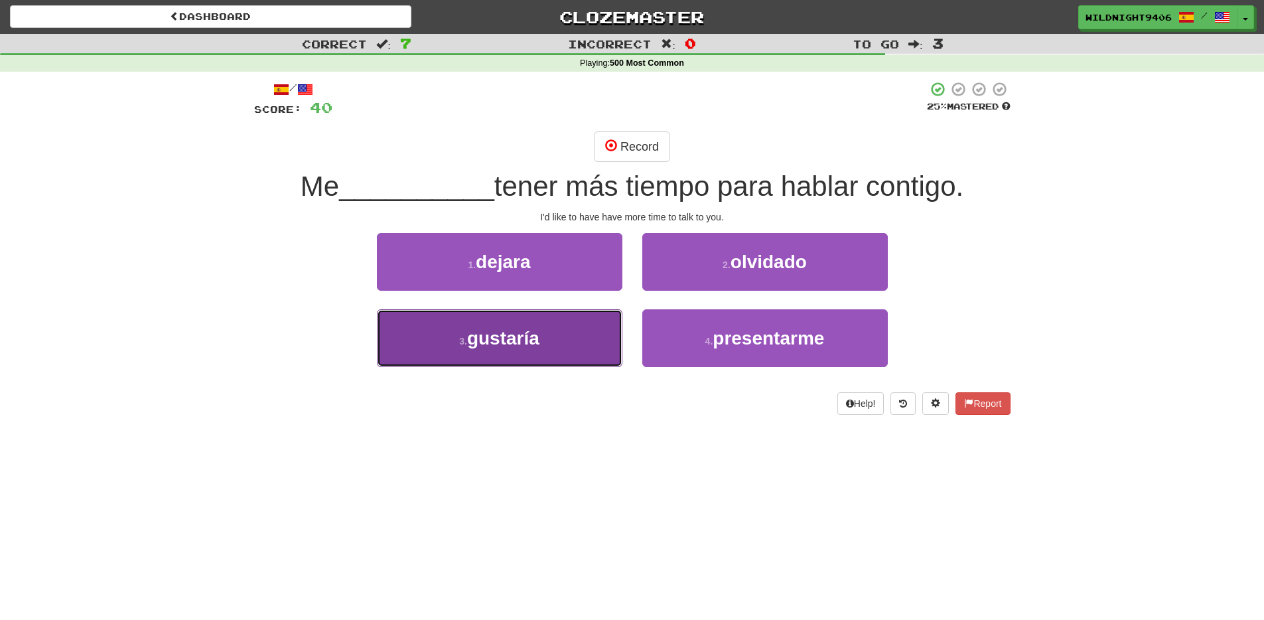
click at [526, 336] on span "gustaría" at bounding box center [503, 338] width 72 height 21
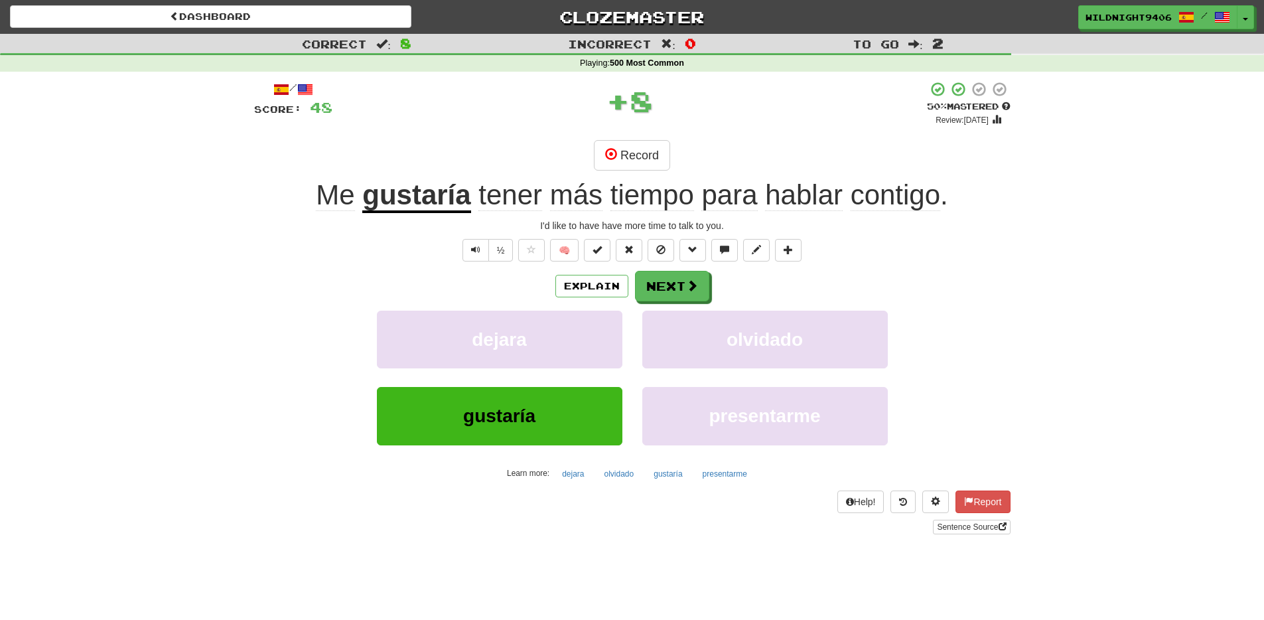
click at [668, 304] on div "Explain Next dejara olvidado gustaría presentarme Learn more: dejara olvidado g…" at bounding box center [632, 377] width 757 height 213
click at [671, 295] on button "Next" at bounding box center [673, 286] width 74 height 31
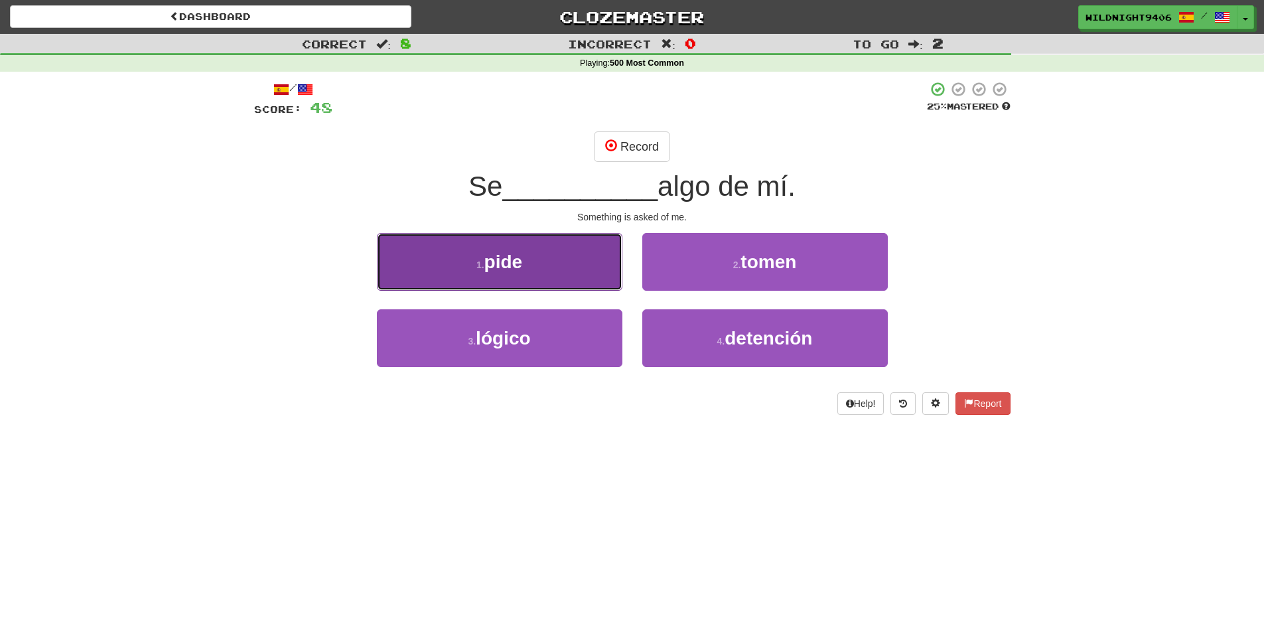
click at [587, 256] on button "1 . pide" at bounding box center [500, 262] width 246 height 58
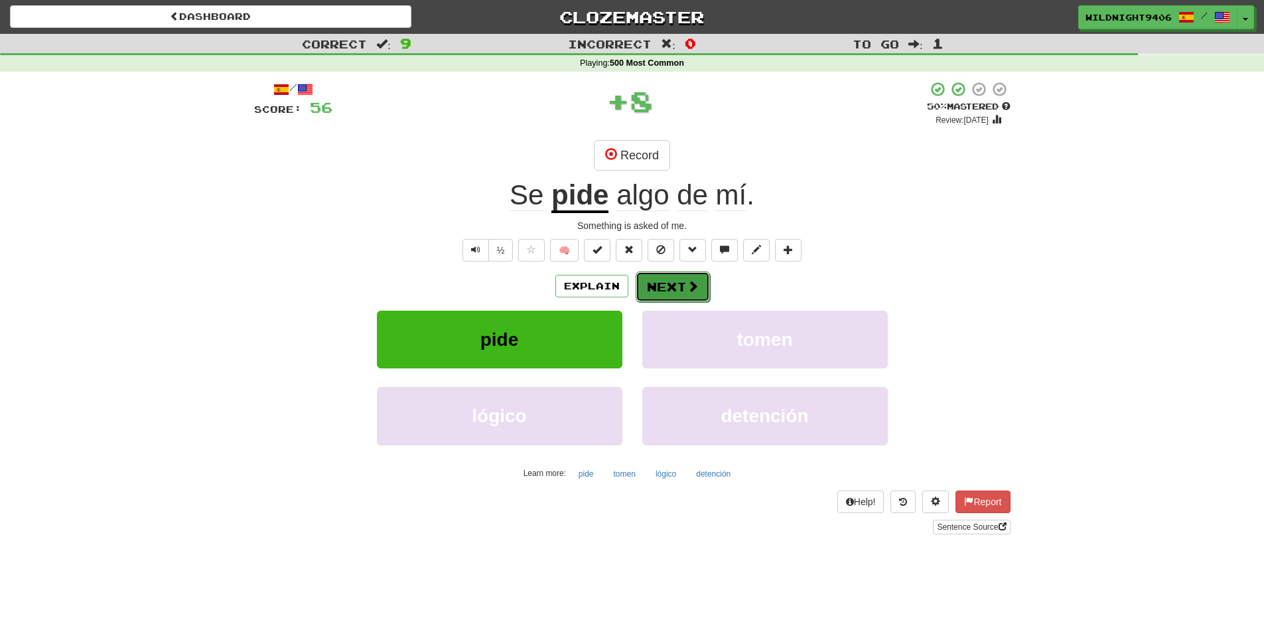
click at [657, 272] on button "Next" at bounding box center [673, 286] width 74 height 31
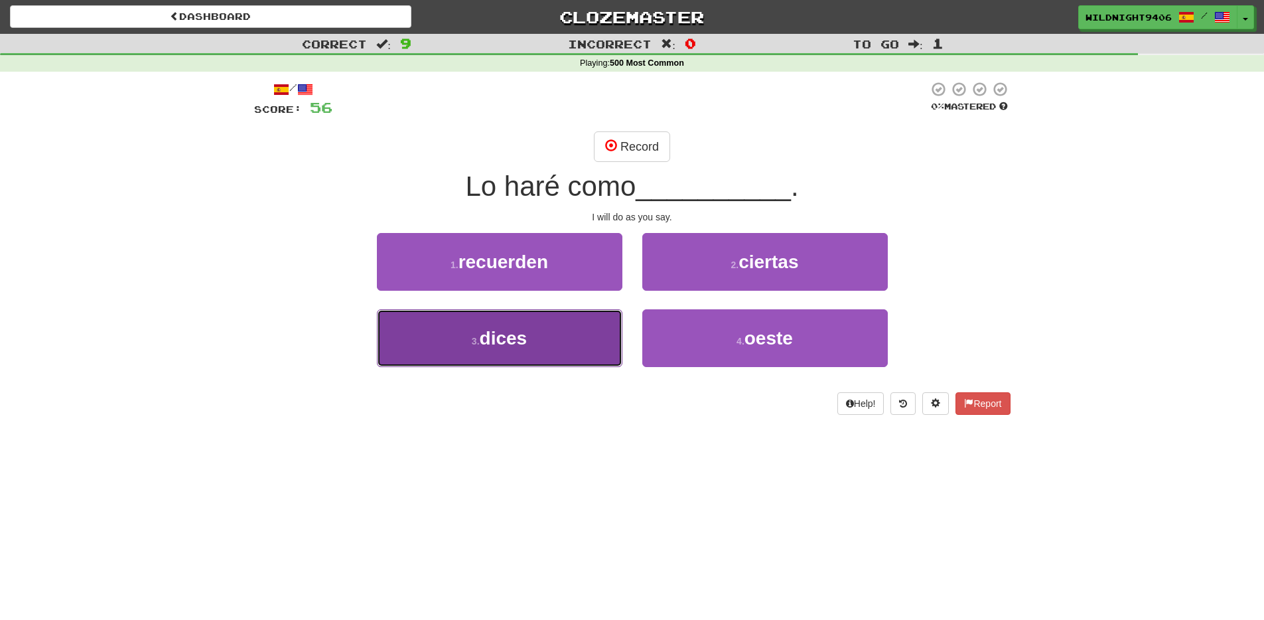
click at [575, 338] on button "3 . dices" at bounding box center [500, 338] width 246 height 58
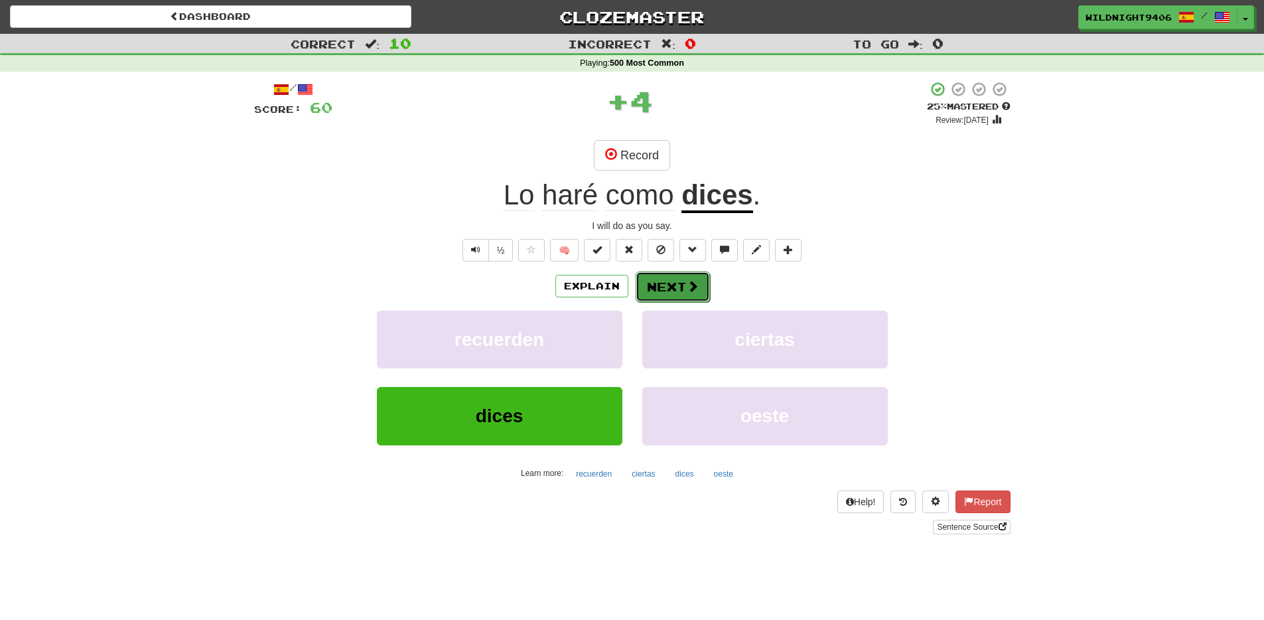
click at [698, 288] on button "Next" at bounding box center [673, 286] width 74 height 31
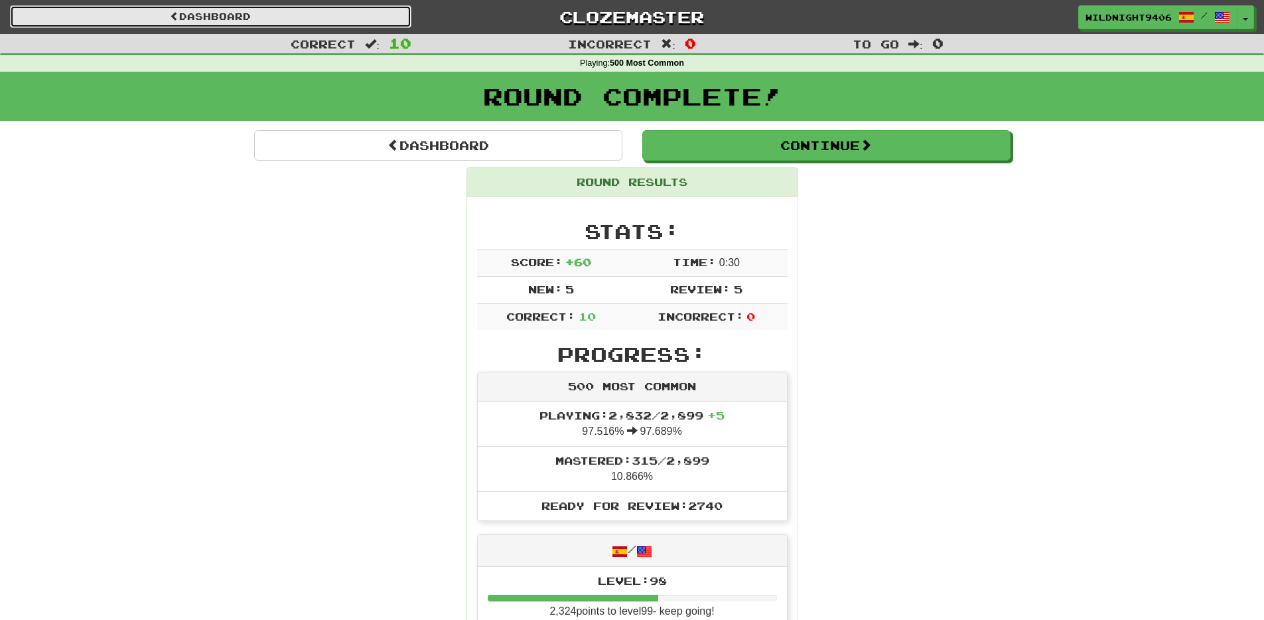
click at [299, 14] on link "Dashboard" at bounding box center [211, 16] width 402 height 23
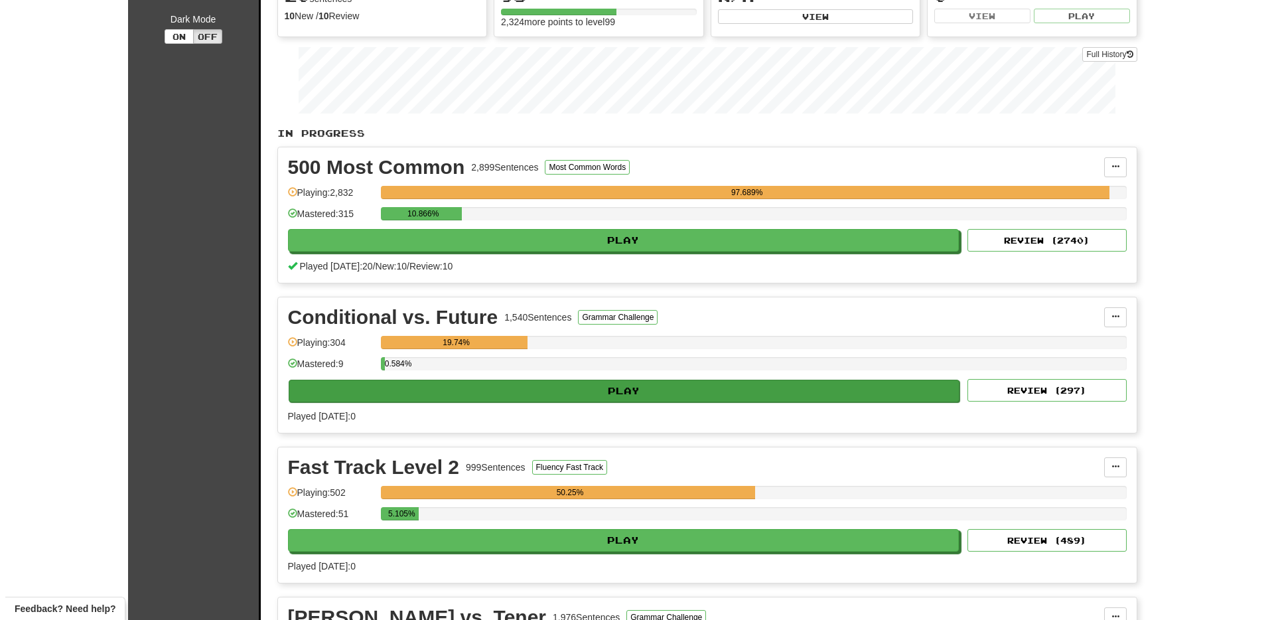
scroll to position [169, 0]
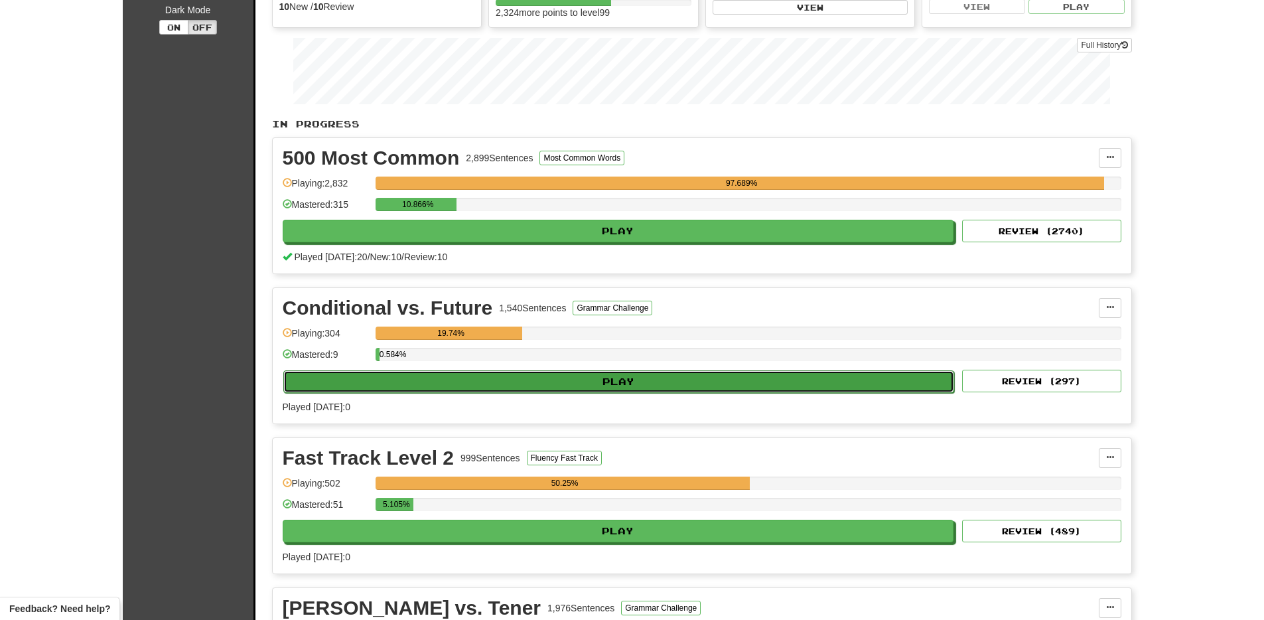
click at [424, 379] on button "Play" at bounding box center [619, 381] width 672 height 23
select select "**"
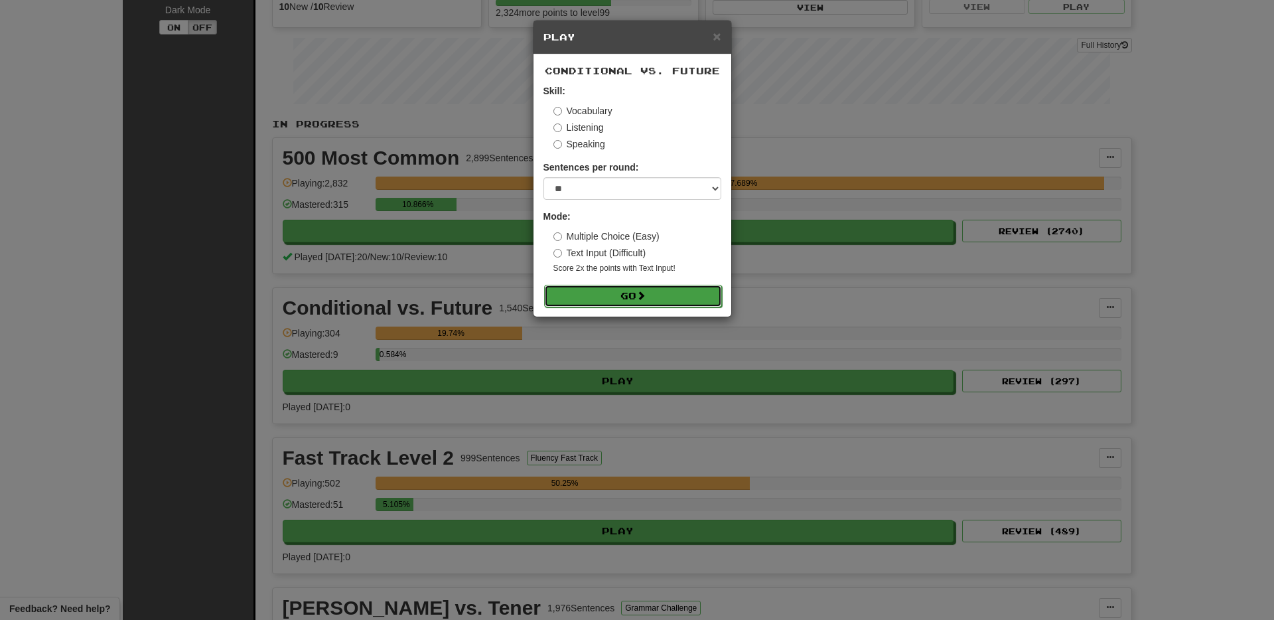
click at [593, 291] on button "Go" at bounding box center [633, 296] width 178 height 23
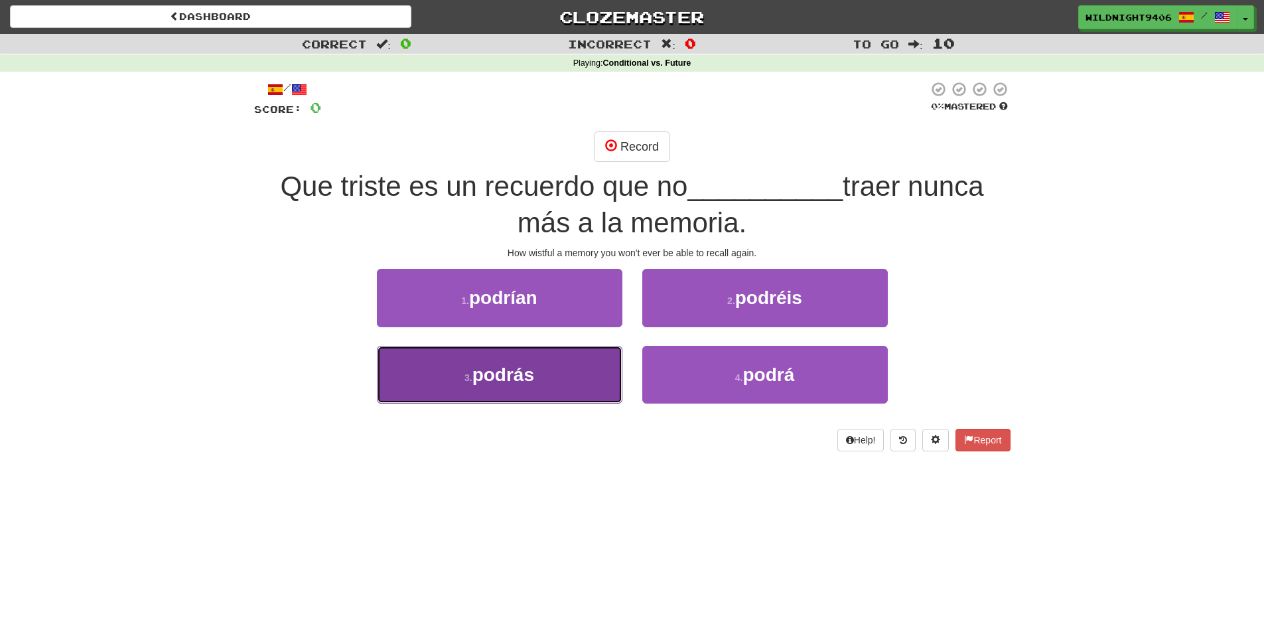
click at [569, 364] on button "3 . podrás" at bounding box center [500, 375] width 246 height 58
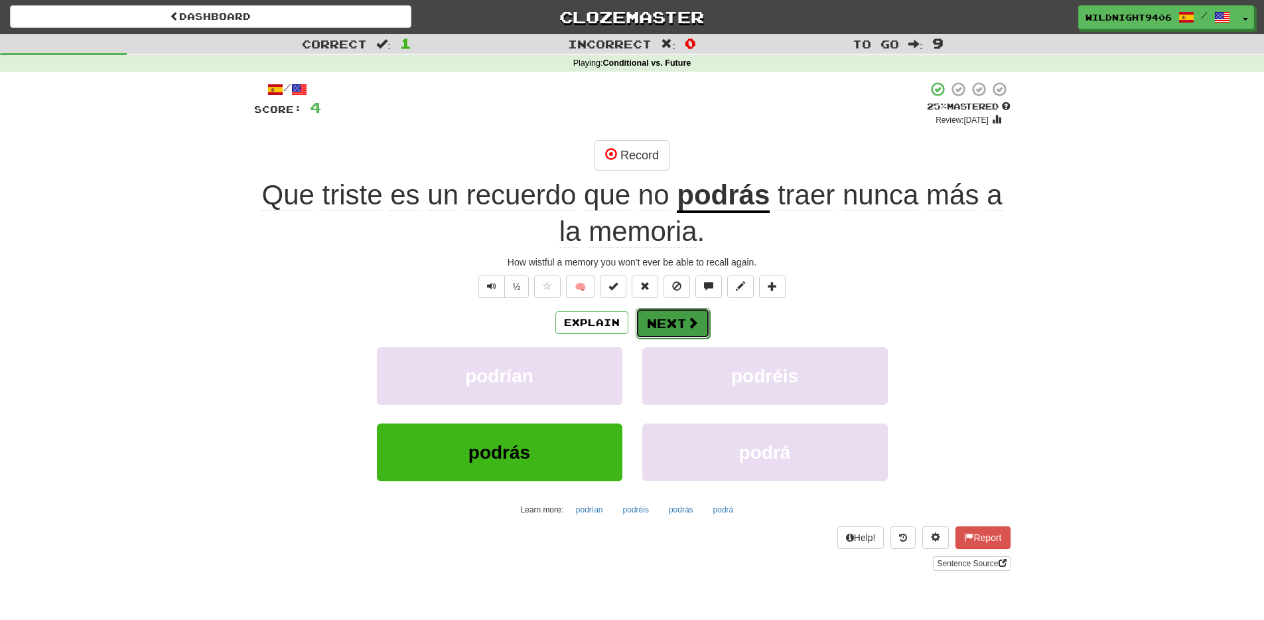
click at [674, 322] on button "Next" at bounding box center [673, 323] width 74 height 31
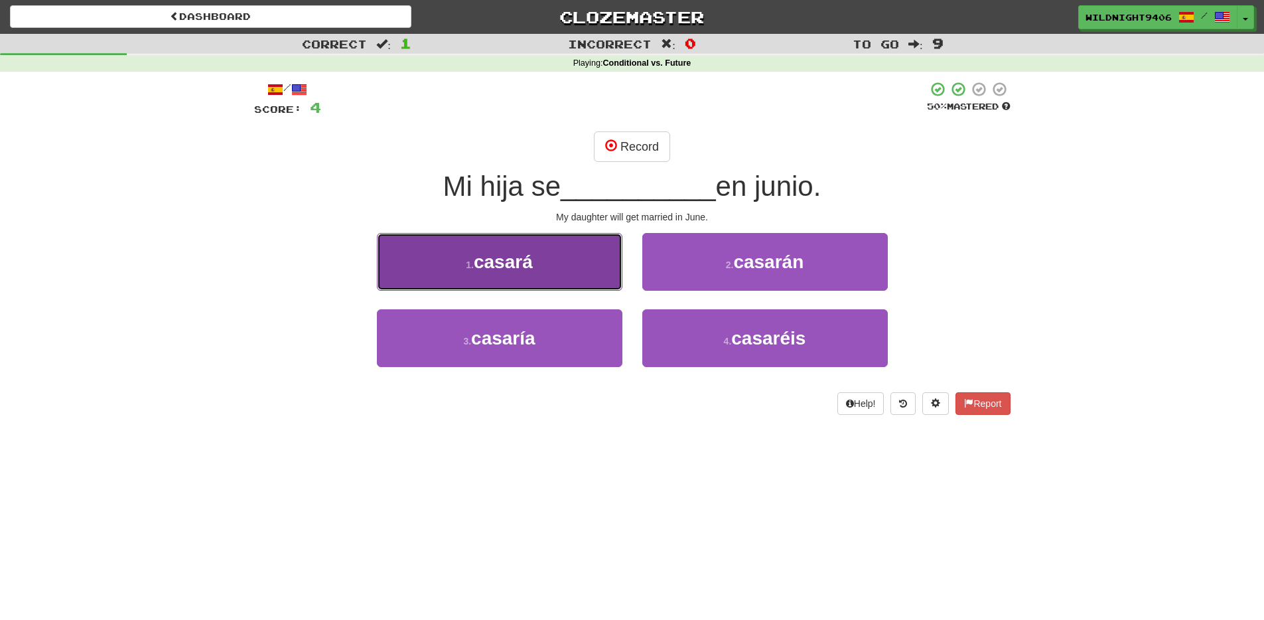
click at [577, 269] on button "1 . casará" at bounding box center [500, 262] width 246 height 58
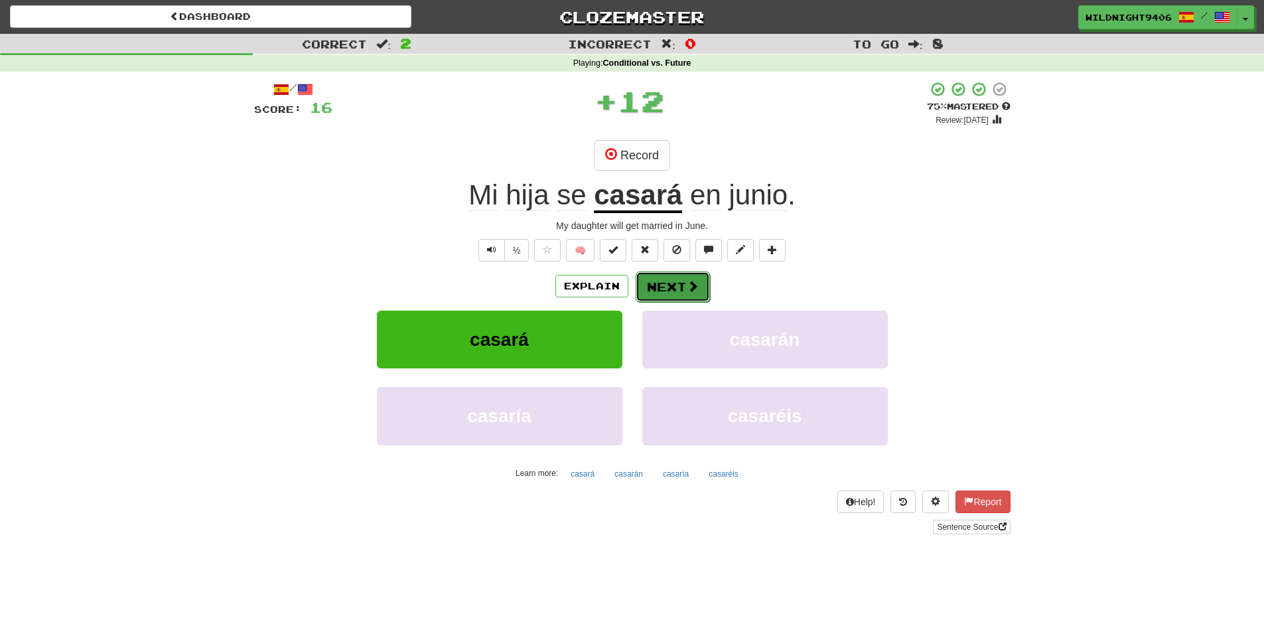
click at [687, 283] on span at bounding box center [693, 286] width 12 height 12
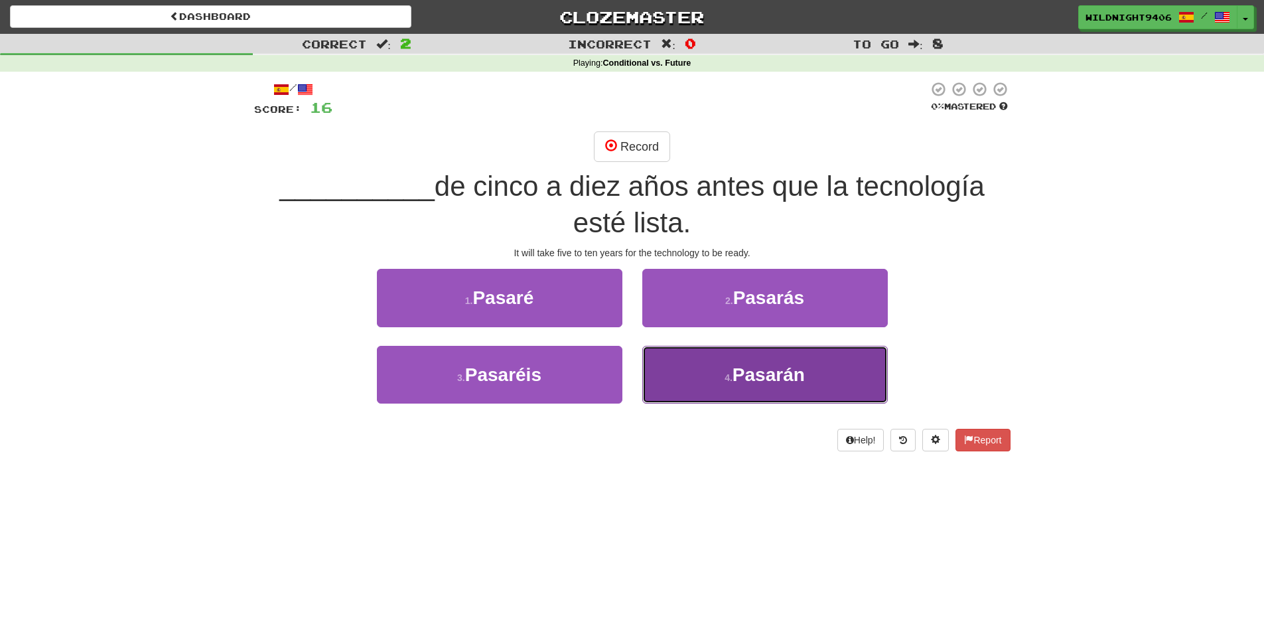
click at [684, 376] on button "4 . [GEOGRAPHIC_DATA]" at bounding box center [765, 375] width 246 height 58
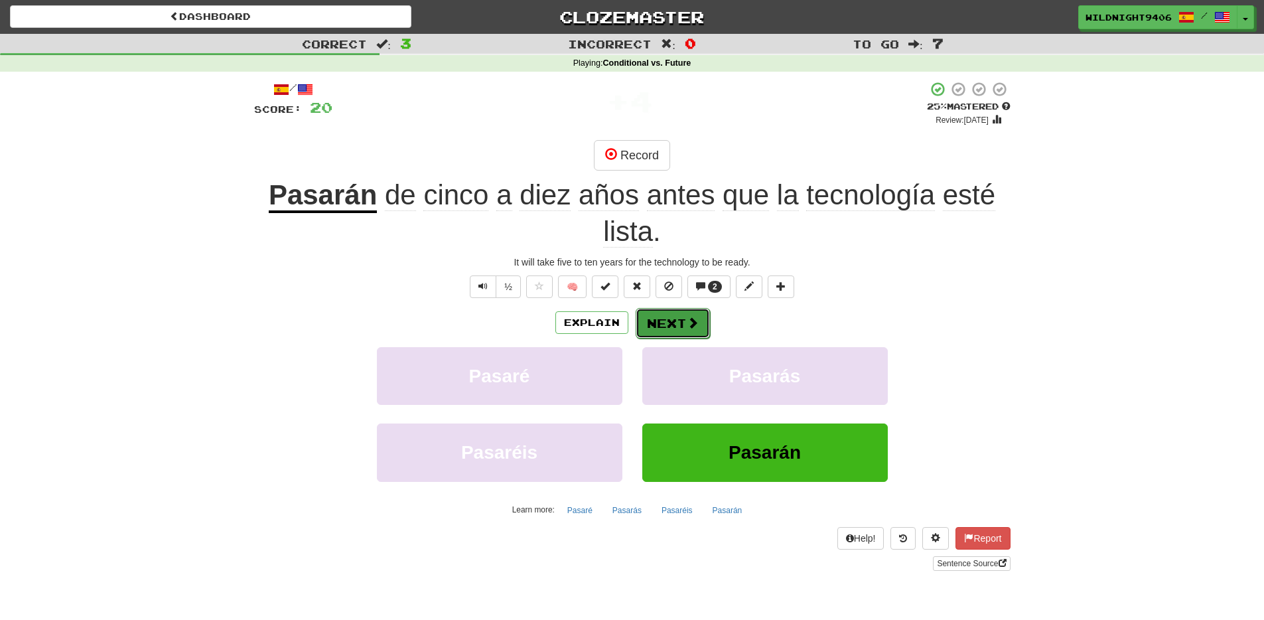
click at [650, 320] on button "Next" at bounding box center [673, 323] width 74 height 31
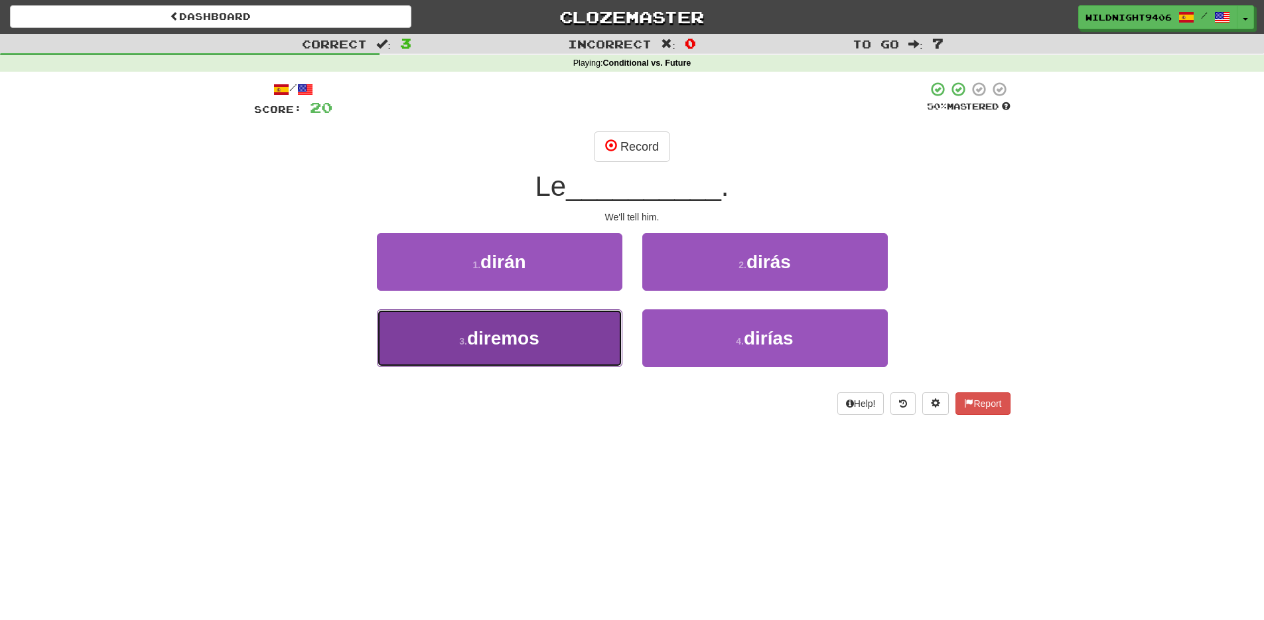
click at [579, 329] on button "3 . diremos" at bounding box center [500, 338] width 246 height 58
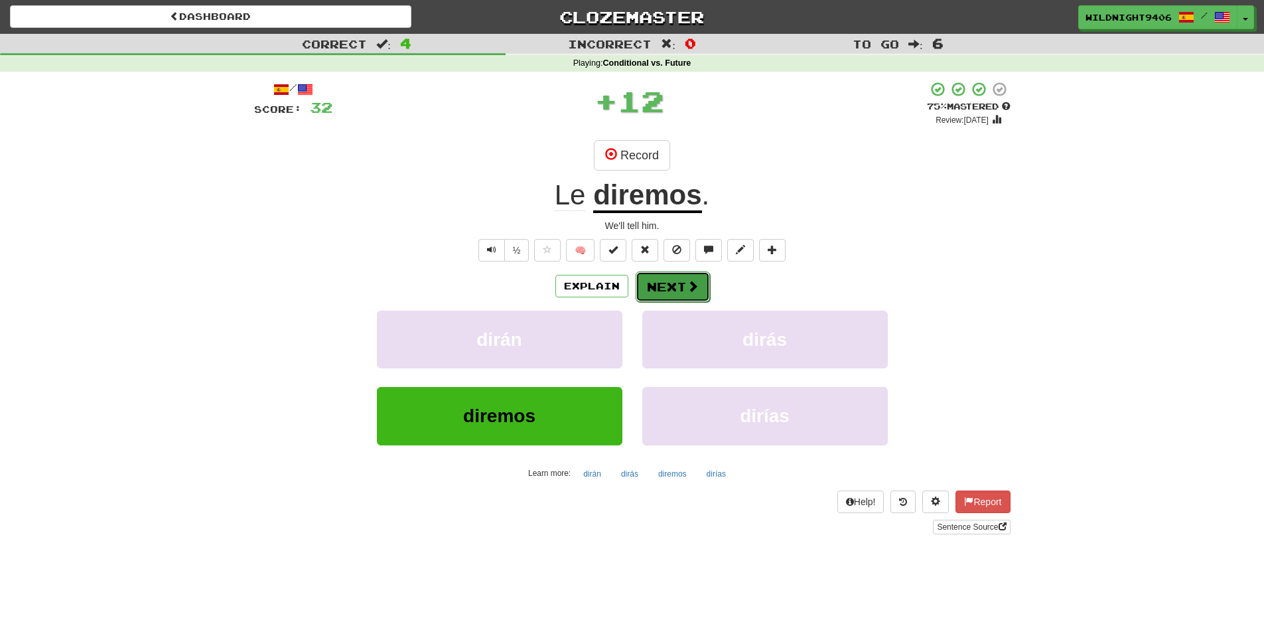
click at [662, 292] on button "Next" at bounding box center [673, 286] width 74 height 31
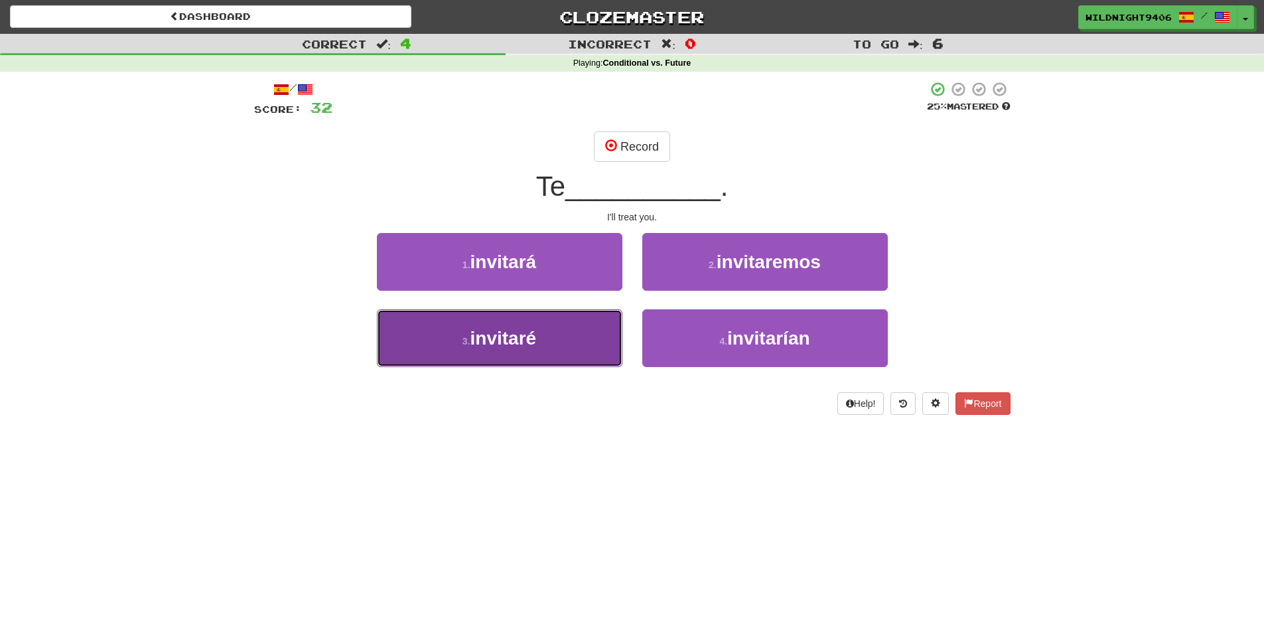
click at [563, 338] on button "3 . invitaré" at bounding box center [500, 338] width 246 height 58
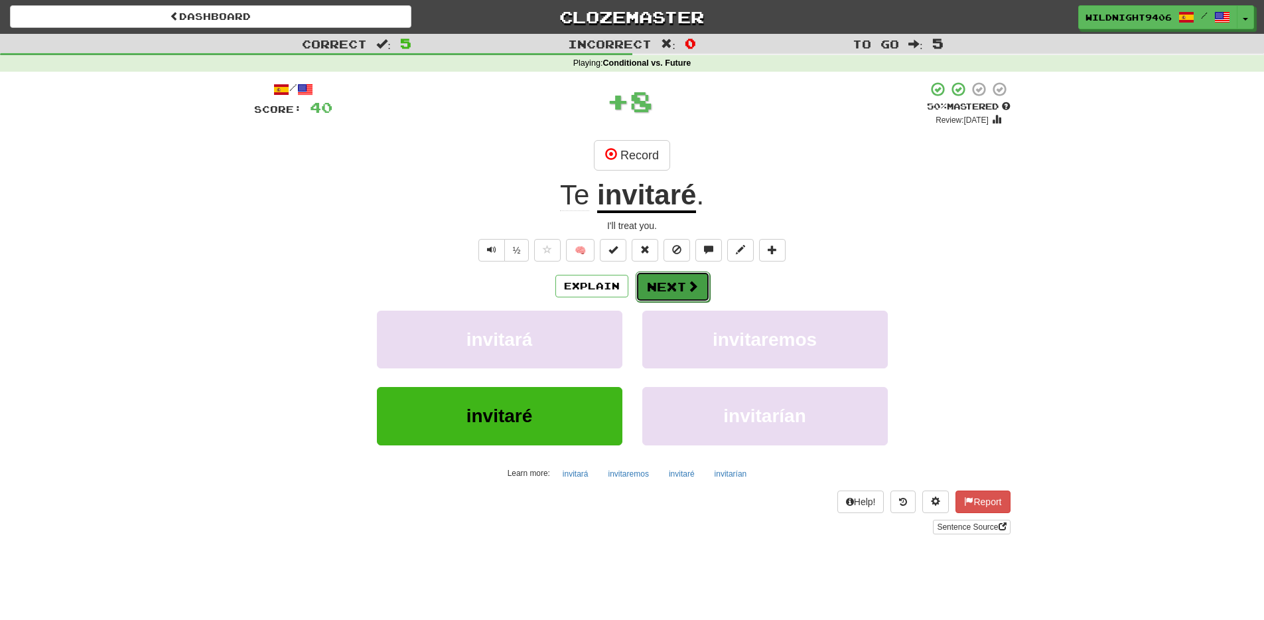
click at [652, 290] on button "Next" at bounding box center [673, 286] width 74 height 31
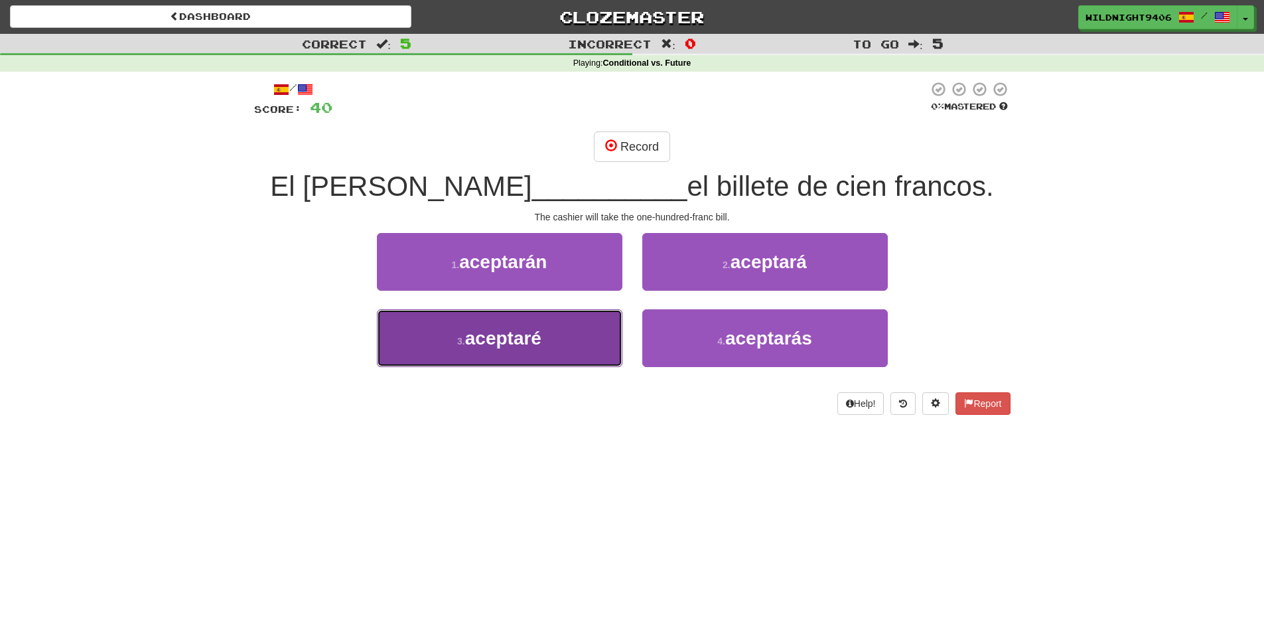
click at [555, 334] on button "3 . aceptaré" at bounding box center [500, 338] width 246 height 58
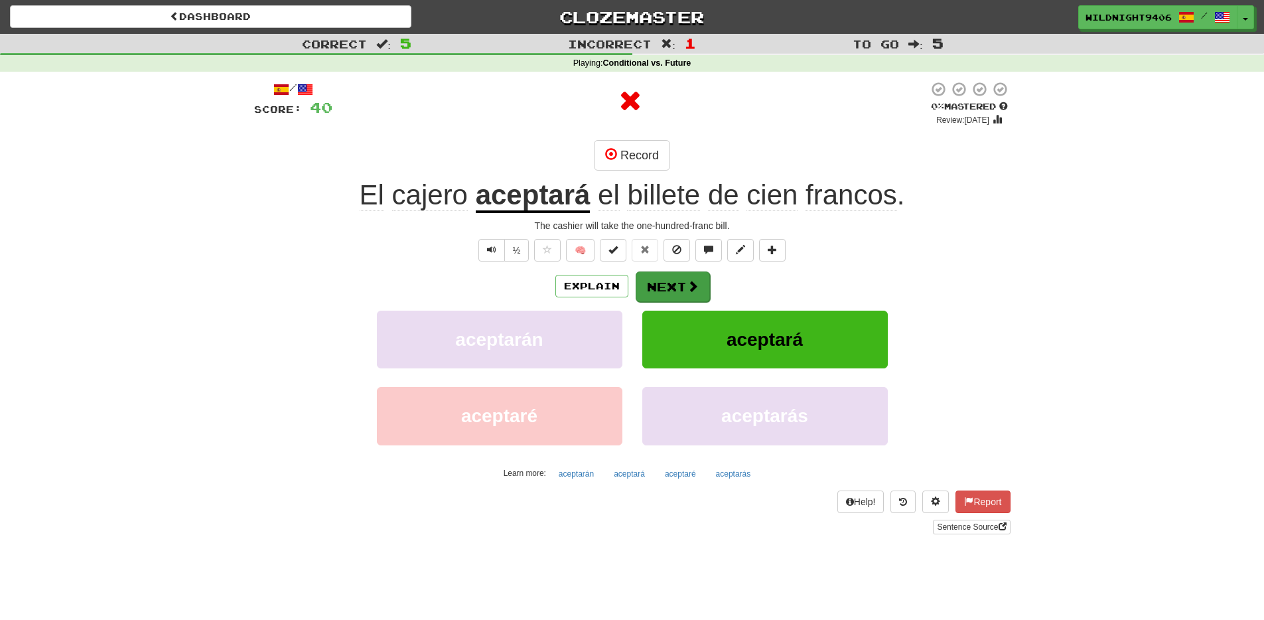
click at [642, 269] on div "/ Score: 40 0 % Mastered Review: [DATE] Record El [PERSON_NAME] aceptará el bil…" at bounding box center [632, 307] width 757 height 453
click at [656, 290] on button "Next" at bounding box center [673, 286] width 74 height 31
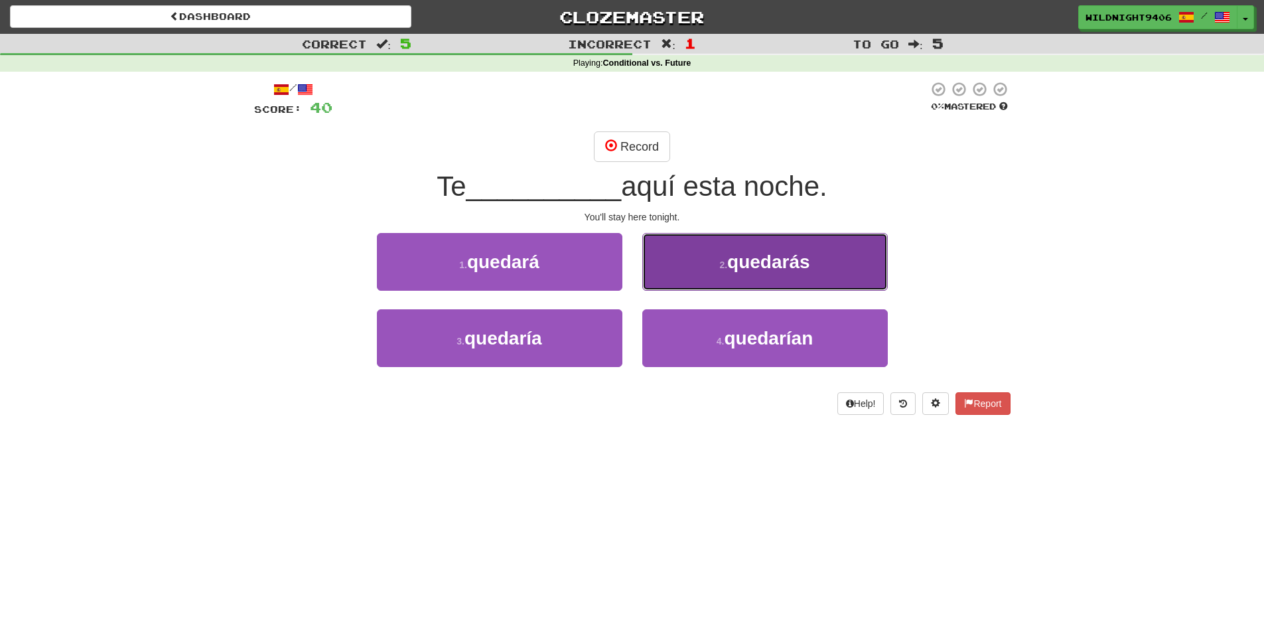
click at [786, 267] on span "quedarás" at bounding box center [768, 262] width 83 height 21
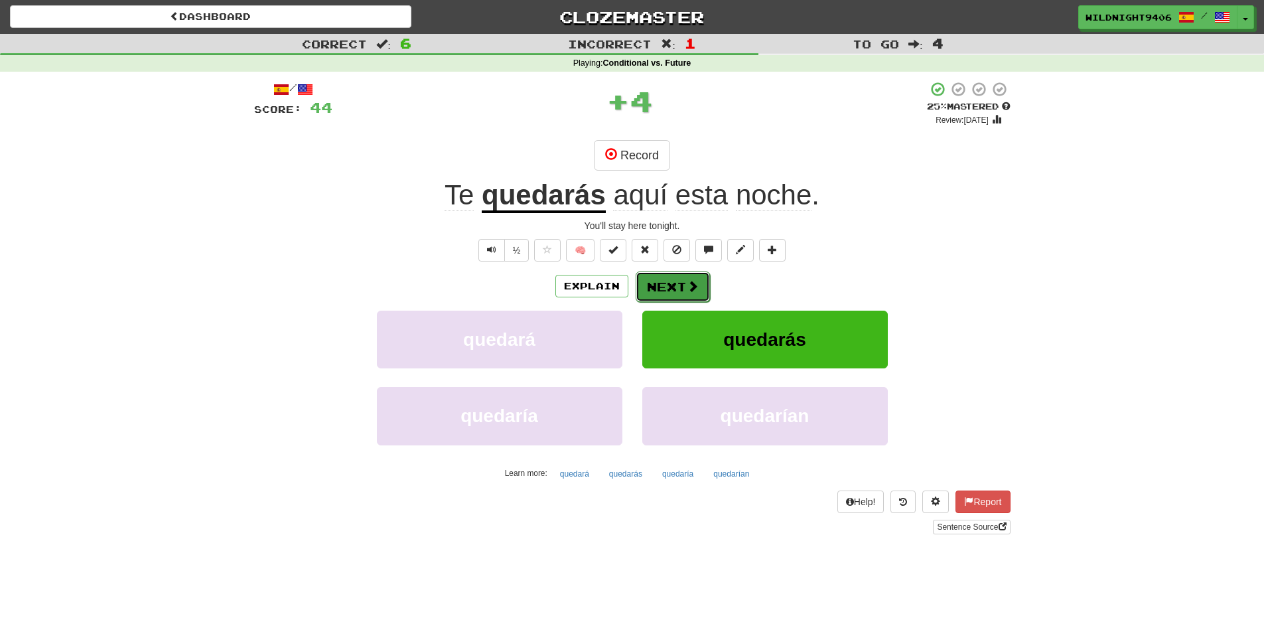
click at [674, 291] on button "Next" at bounding box center [673, 286] width 74 height 31
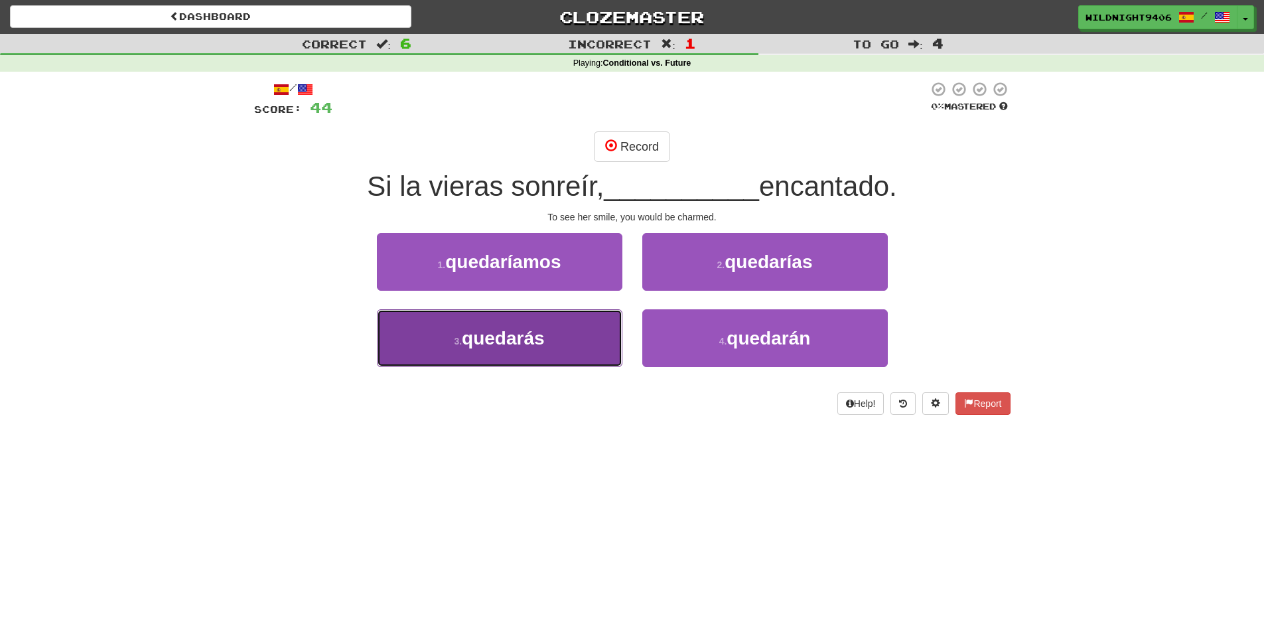
click at [602, 324] on button "3 . quedarás" at bounding box center [500, 338] width 246 height 58
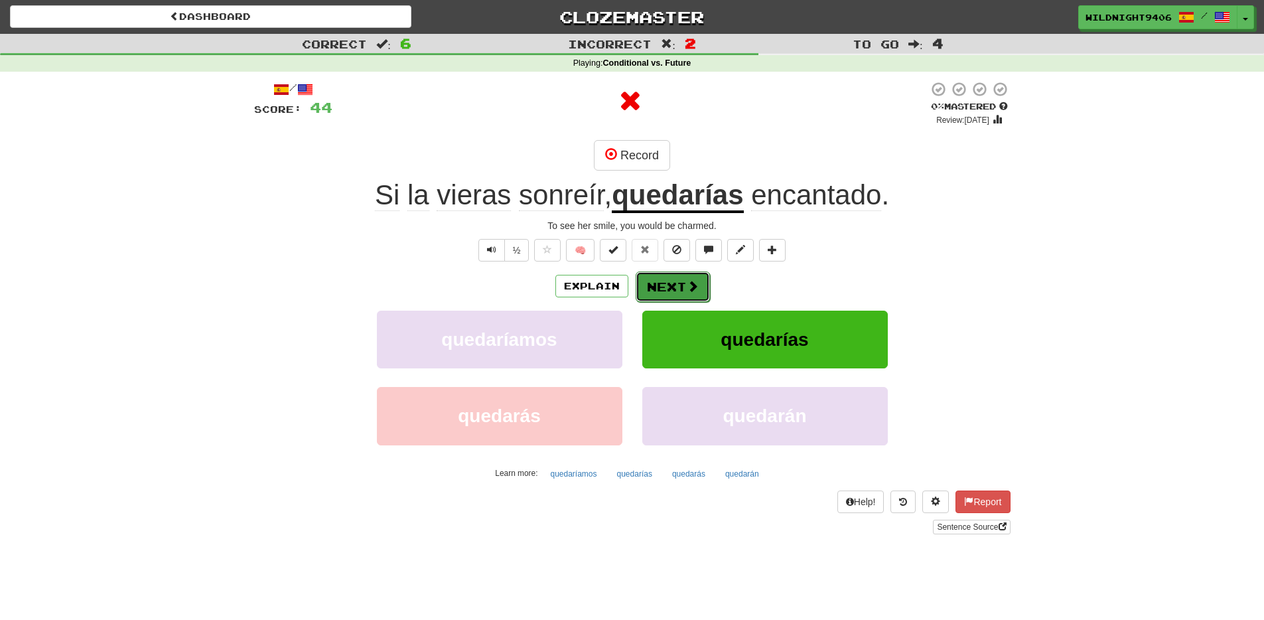
click at [690, 285] on span at bounding box center [693, 286] width 12 height 12
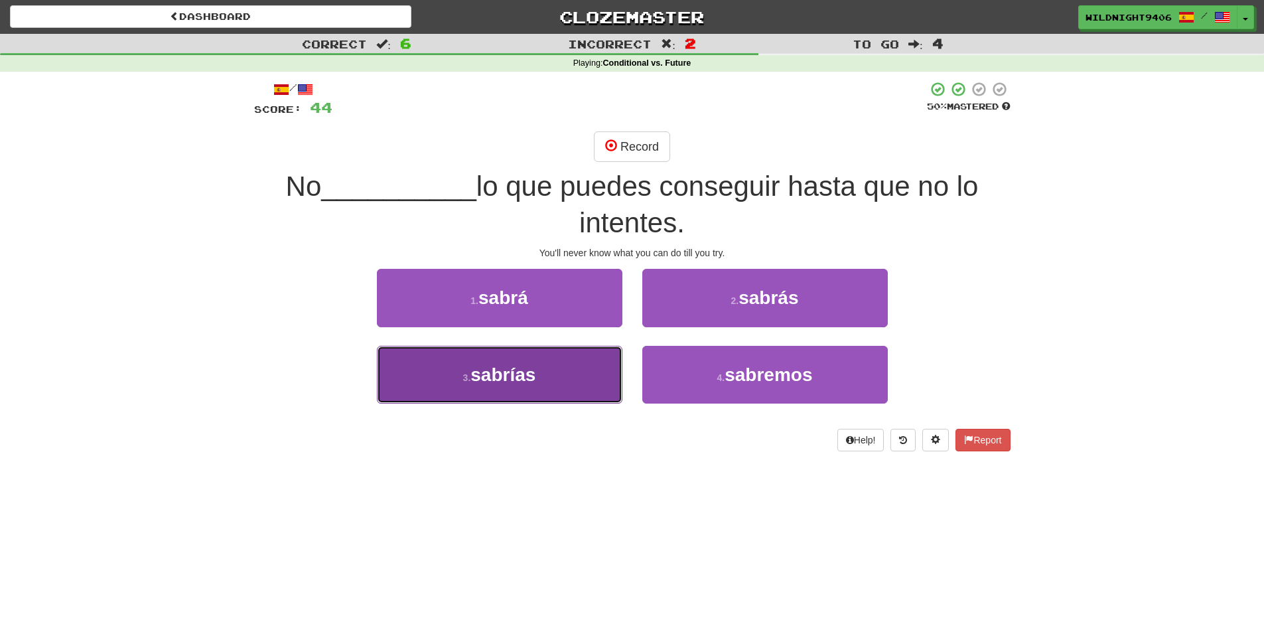
click at [571, 364] on button "3 . sabrías" at bounding box center [500, 375] width 246 height 58
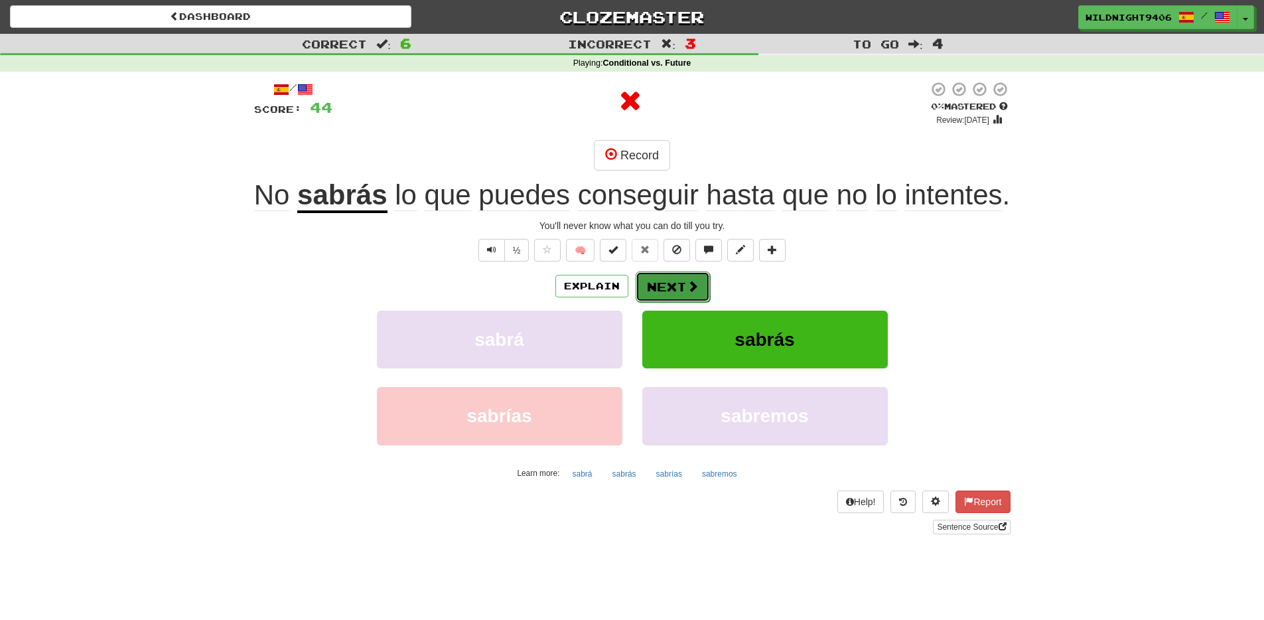
click at [645, 302] on button "Next" at bounding box center [673, 286] width 74 height 31
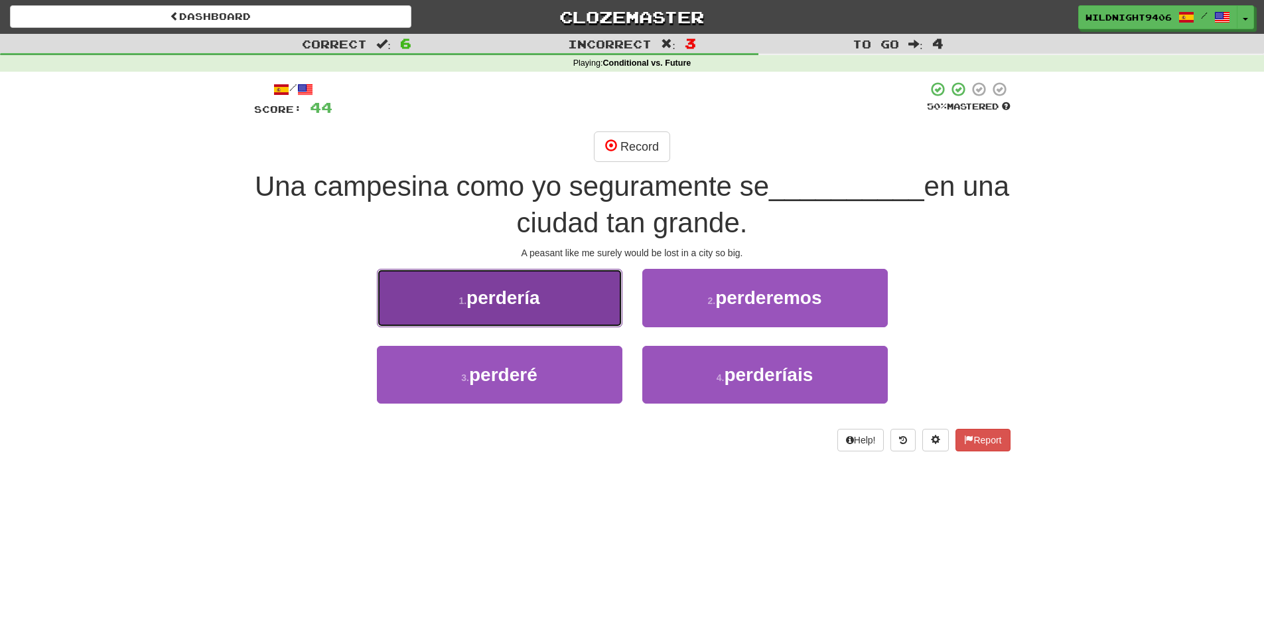
click at [555, 305] on button "1 . perdería" at bounding box center [500, 298] width 246 height 58
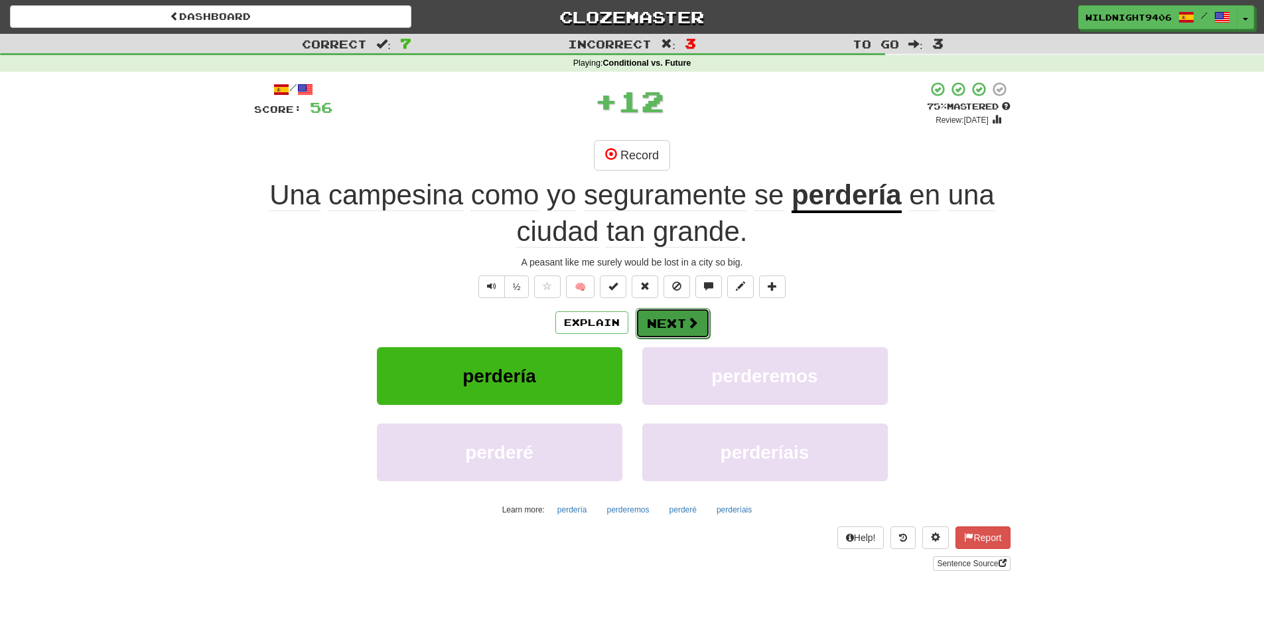
click at [679, 322] on button "Next" at bounding box center [673, 323] width 74 height 31
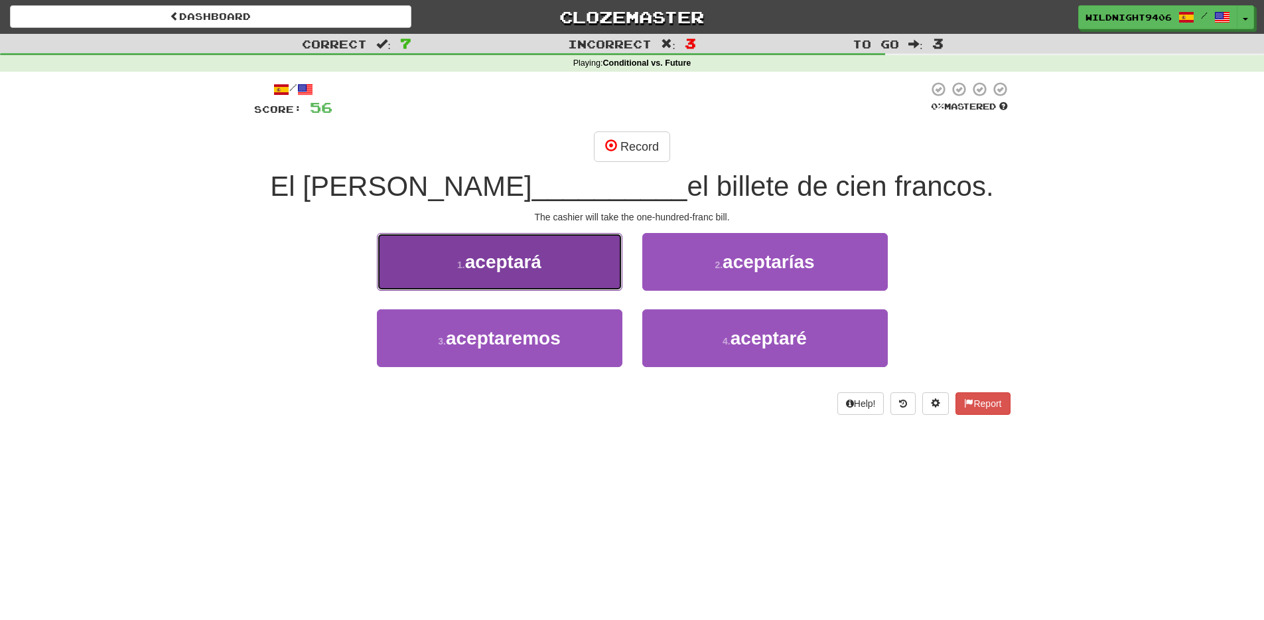
click at [593, 283] on button "1 . aceptará" at bounding box center [500, 262] width 246 height 58
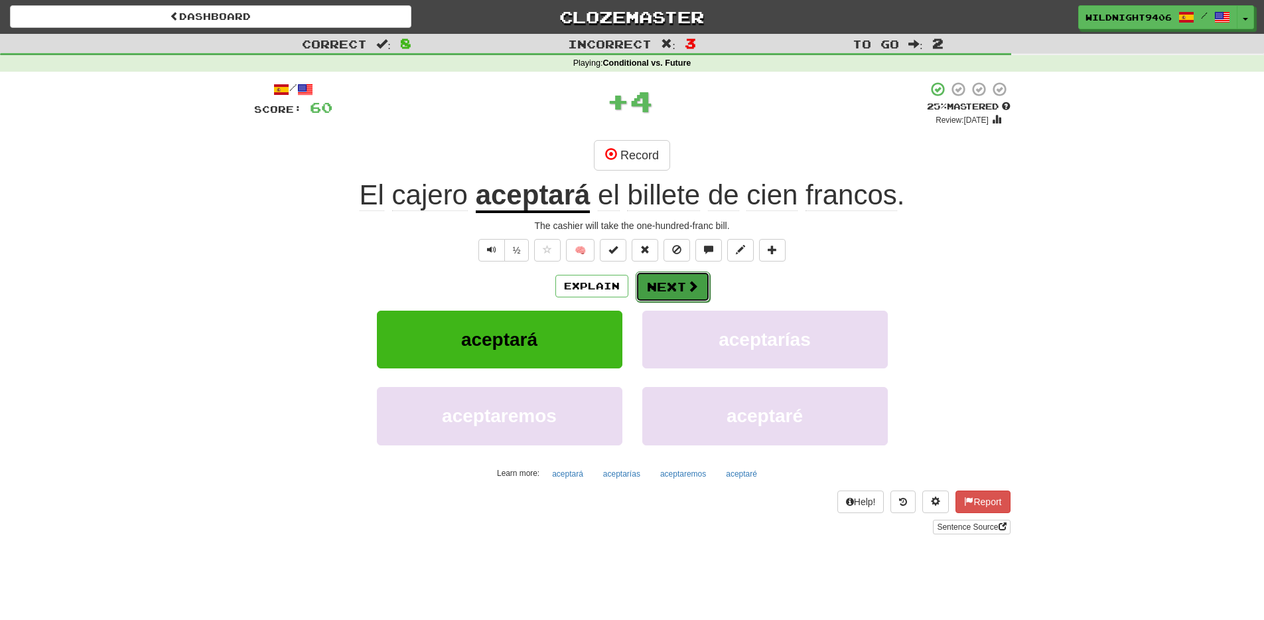
click at [672, 282] on button "Next" at bounding box center [673, 286] width 74 height 31
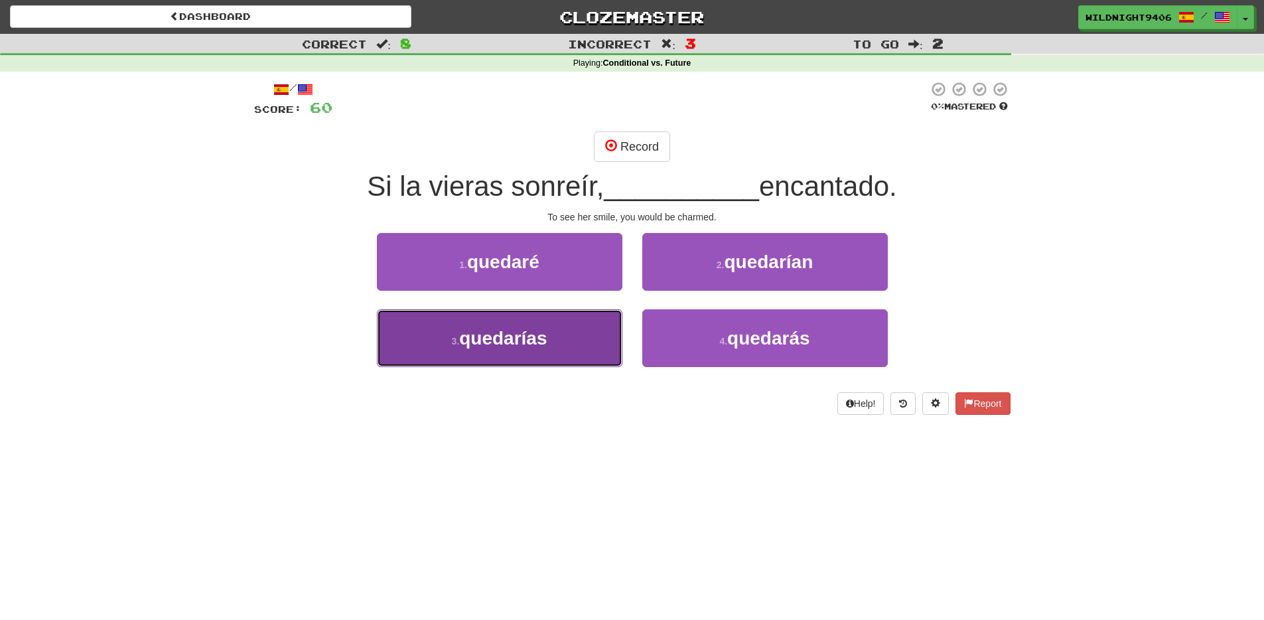
click at [561, 335] on button "3 . quedarías" at bounding box center [500, 338] width 246 height 58
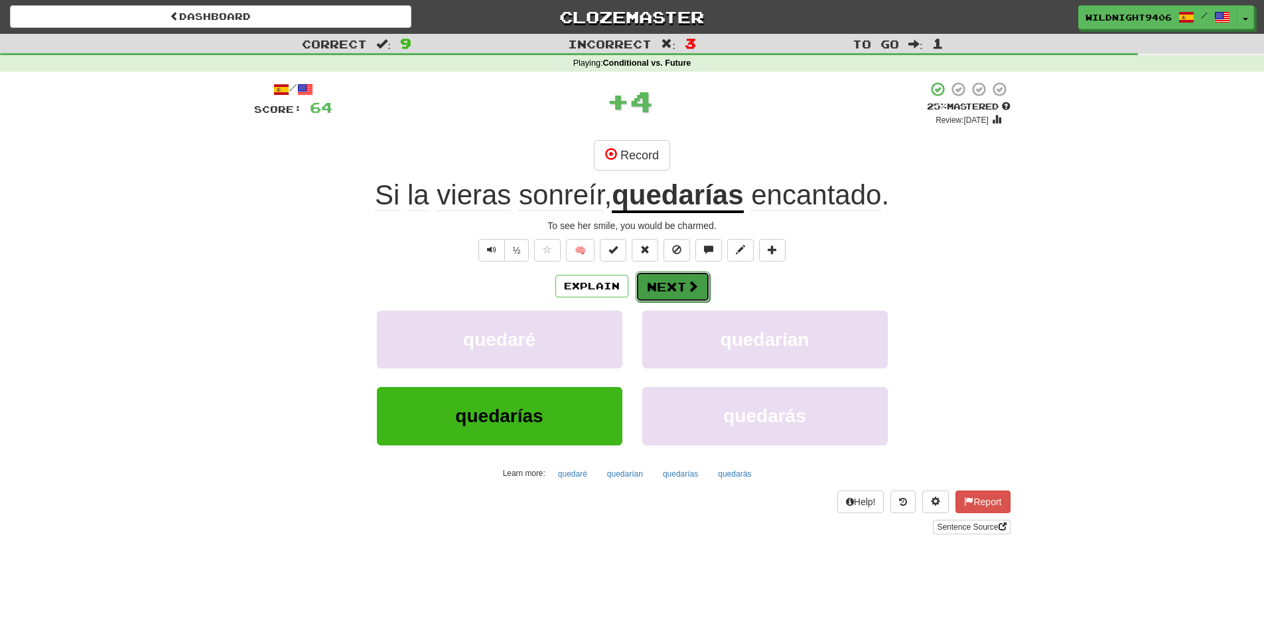
click at [677, 281] on button "Next" at bounding box center [673, 286] width 74 height 31
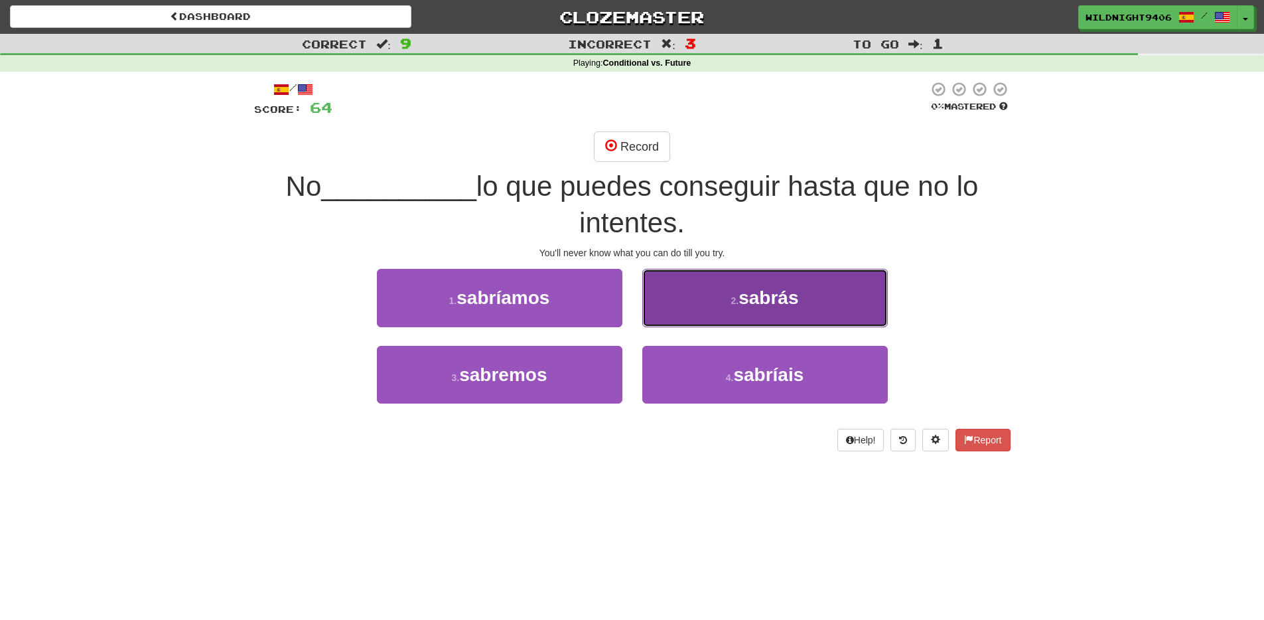
click at [745, 305] on span "sabrás" at bounding box center [769, 297] width 60 height 21
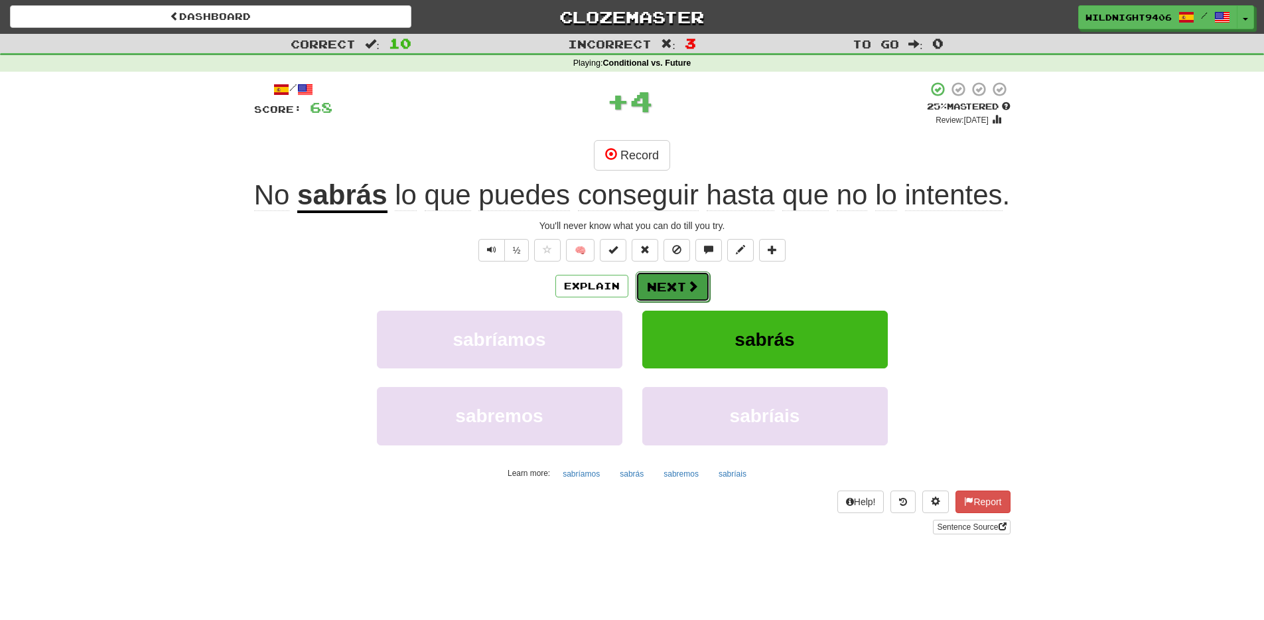
click at [664, 302] on button "Next" at bounding box center [673, 286] width 74 height 31
